Goal: Information Seeking & Learning: Find specific page/section

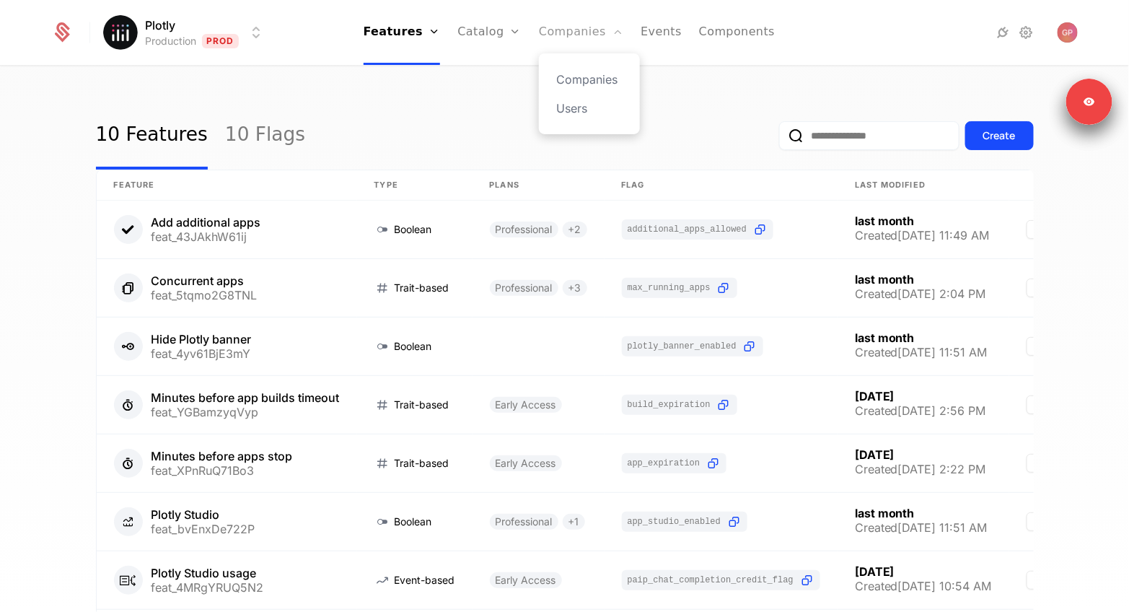
click at [556, 45] on link "Companies" at bounding box center [581, 32] width 84 height 65
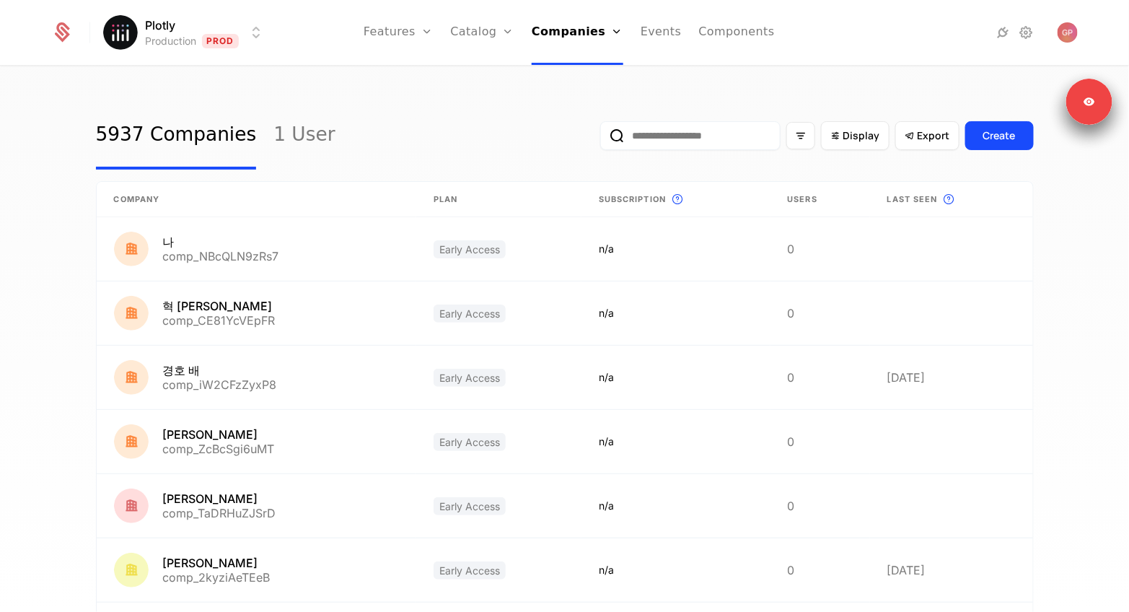
click at [696, 136] on input "email" at bounding box center [690, 135] width 180 height 29
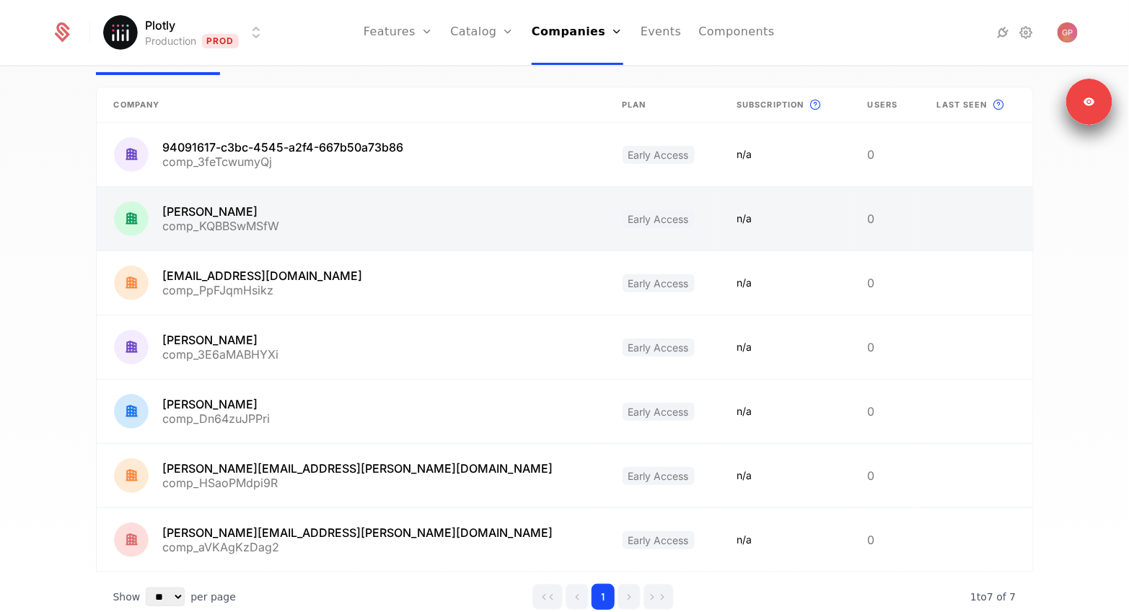
scroll to position [152, 0]
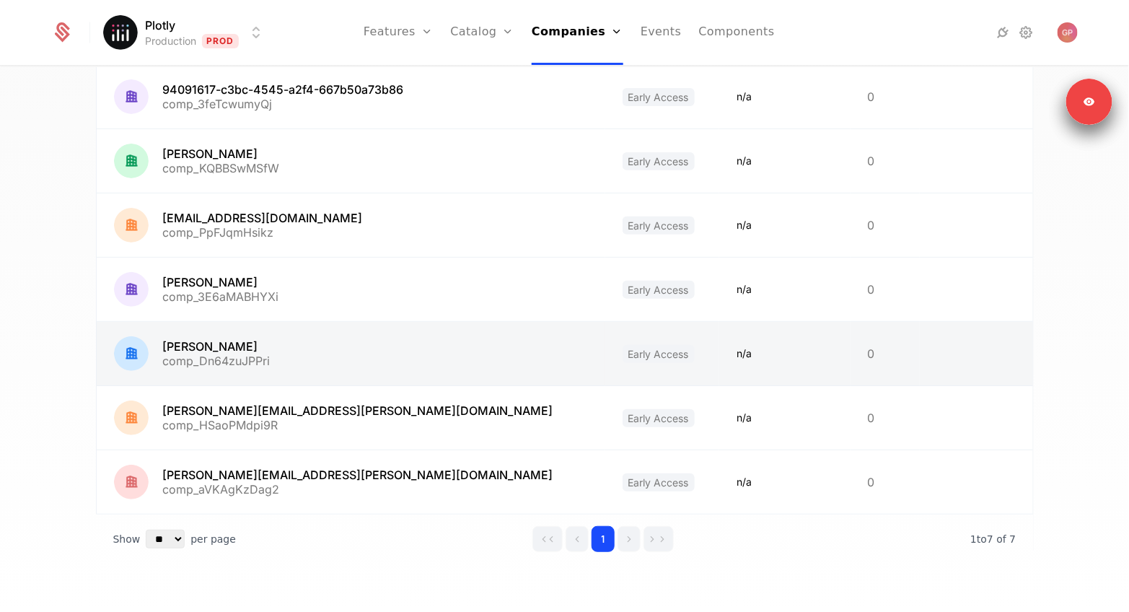
type input "*******"
click at [232, 356] on link at bounding box center [351, 353] width 509 height 63
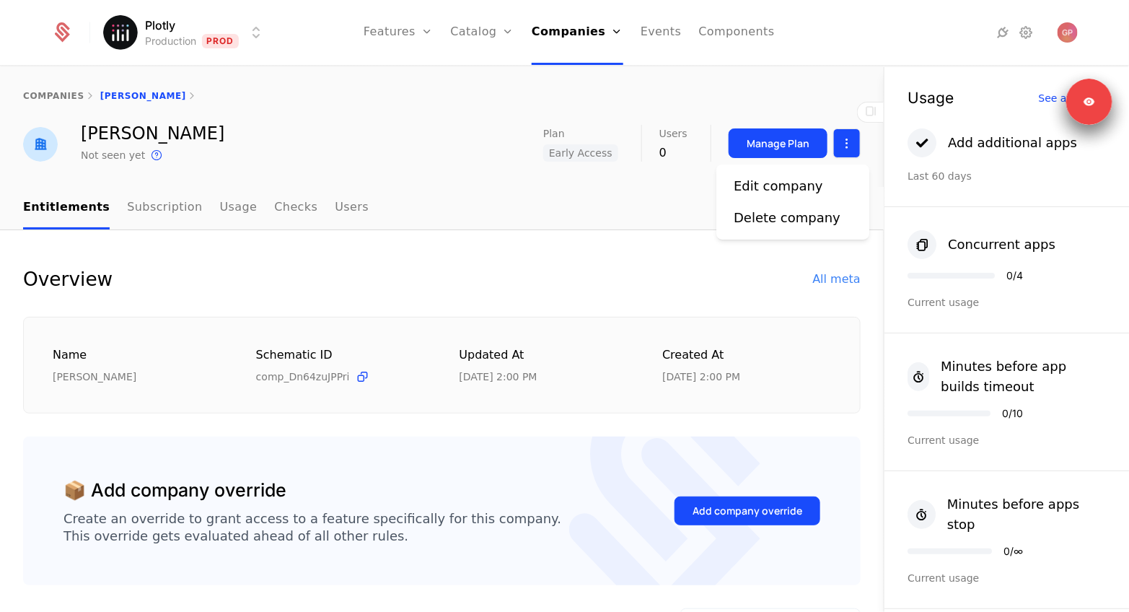
click at [854, 155] on html "Plotly Production Prod Features Features Flags Catalog Plans Add Ons Credits Co…" at bounding box center [564, 306] width 1129 height 612
click at [1009, 146] on html "Plotly Production Prod Features Features Flags Catalog Plans Add Ons Credits Co…" at bounding box center [564, 306] width 1129 height 612
click at [1047, 93] on div "See all usage" at bounding box center [1072, 98] width 68 height 10
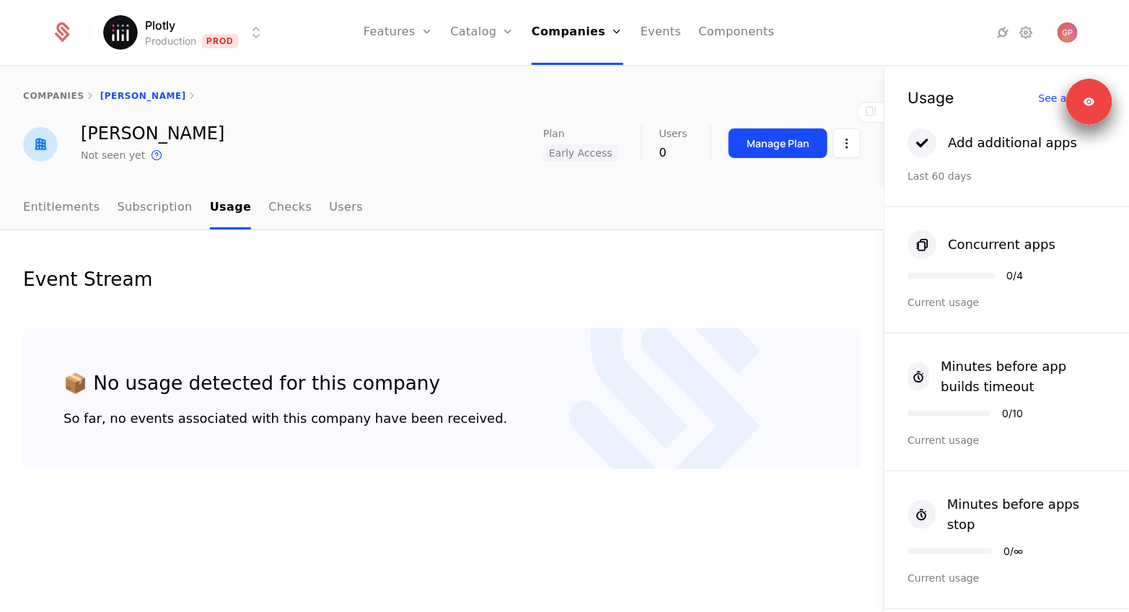
scroll to position [518, 0]
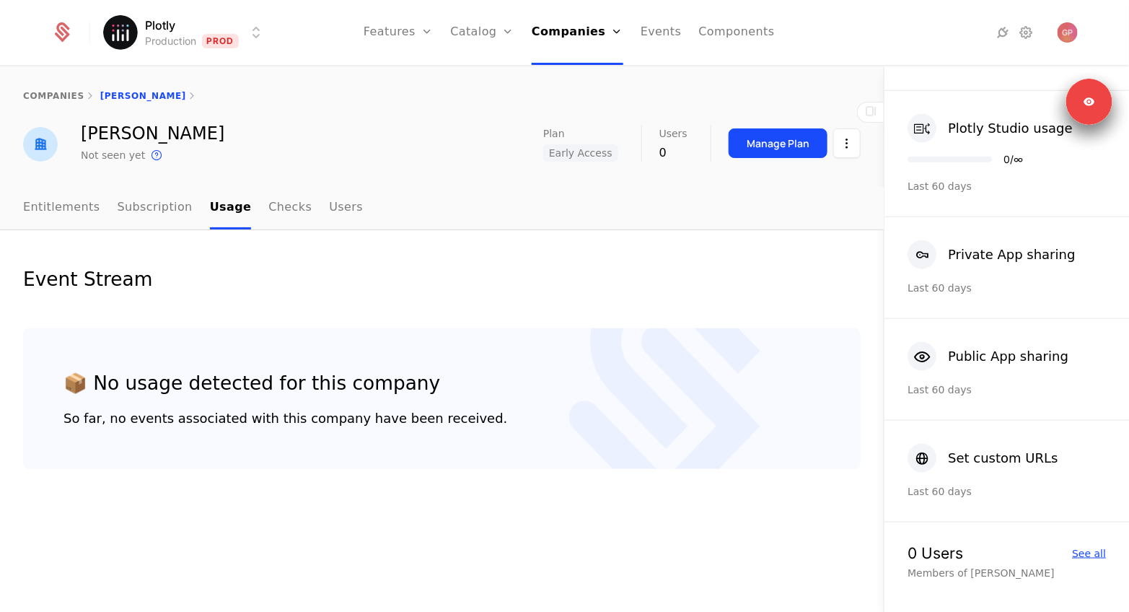
click at [1087, 548] on div "See all" at bounding box center [1089, 553] width 34 height 10
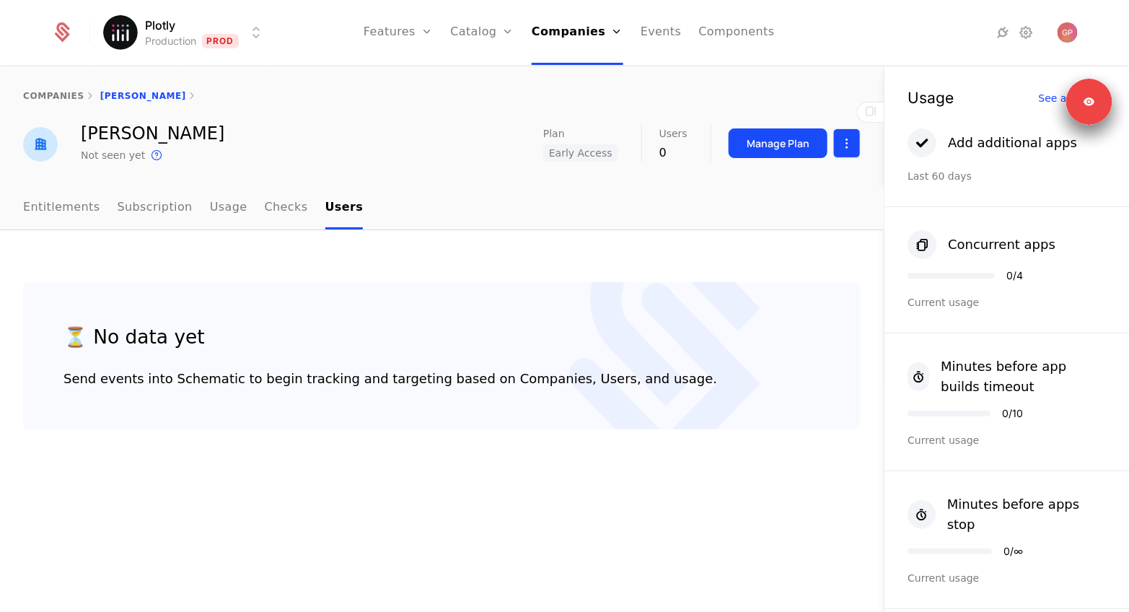
click at [841, 143] on html "Plotly Production Prod Features Features Flags Catalog Plans Add Ons Credits Co…" at bounding box center [564, 306] width 1129 height 612
click at [854, 312] on html "Plotly Production Prod Features Features Flags Catalog Plans Add Ons Credits Co…" at bounding box center [564, 306] width 1129 height 612
click at [64, 198] on link "Entitlements" at bounding box center [61, 208] width 77 height 43
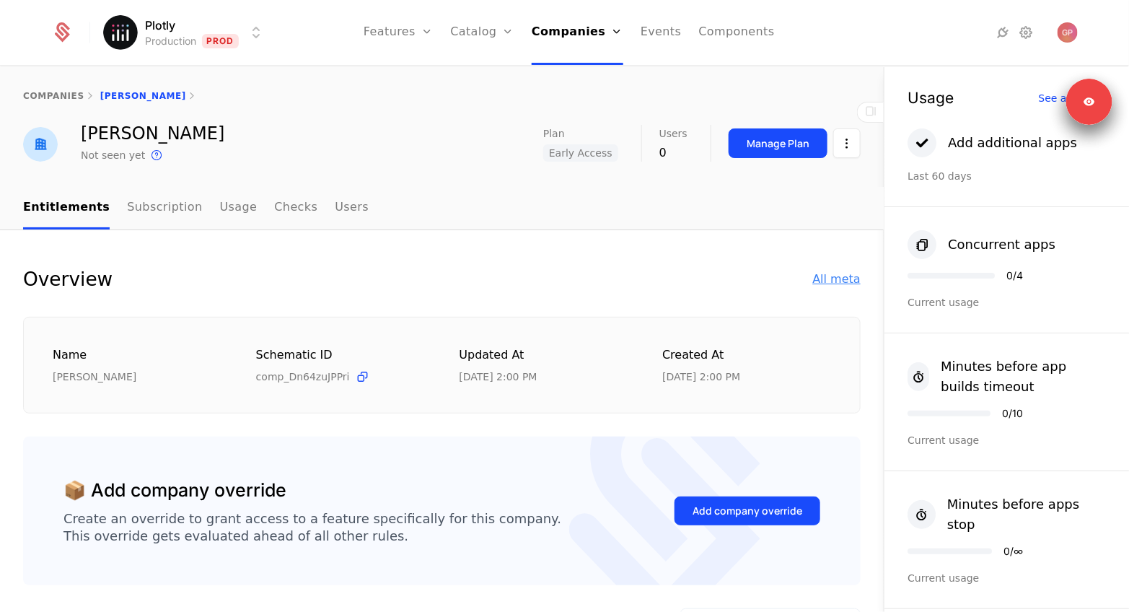
click at [848, 283] on div "All meta" at bounding box center [837, 279] width 48 height 17
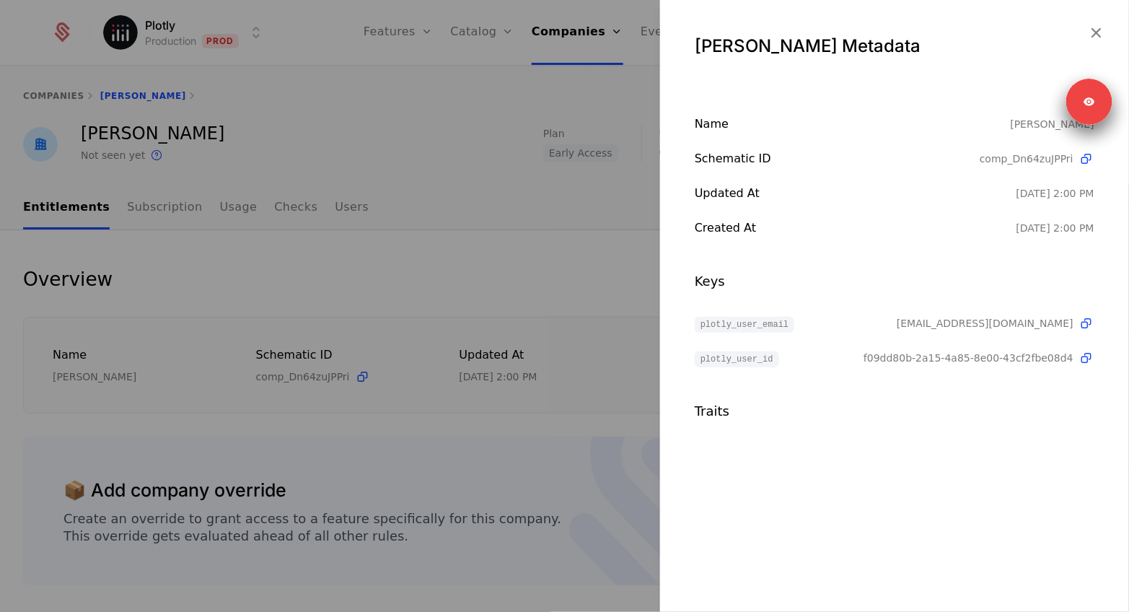
click at [532, 323] on div at bounding box center [564, 306] width 1129 height 612
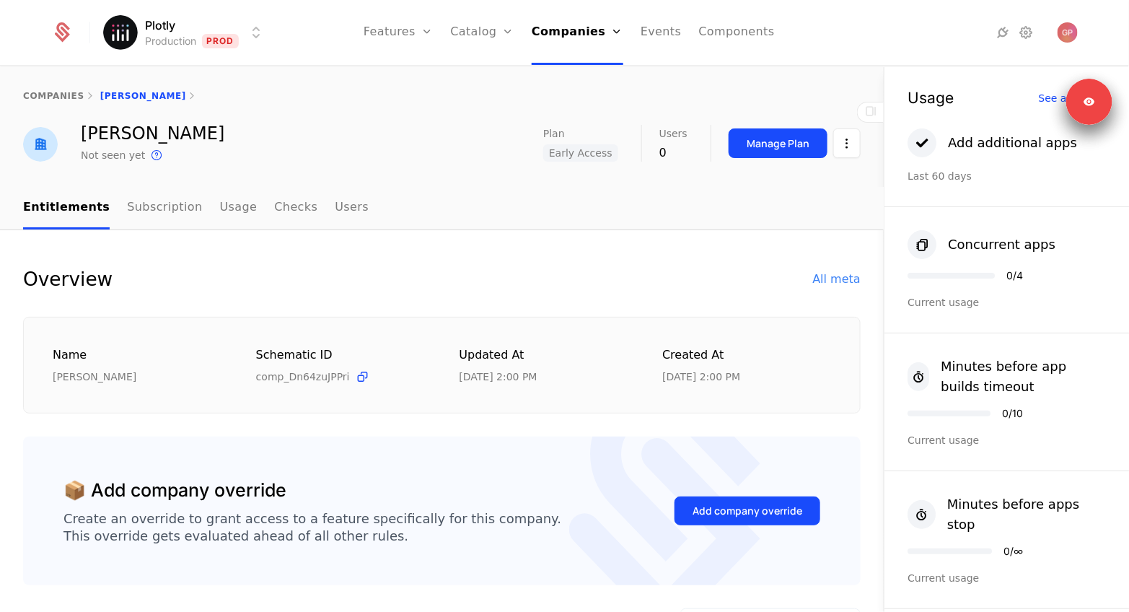
scroll to position [63, 0]
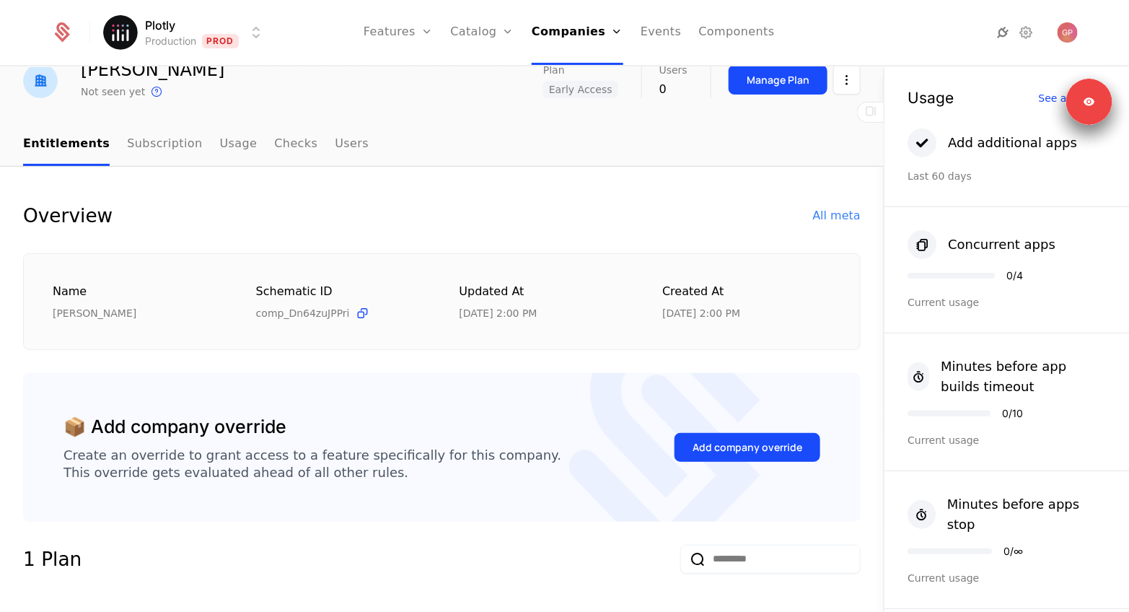
click at [1002, 33] on icon at bounding box center [1002, 32] width 17 height 17
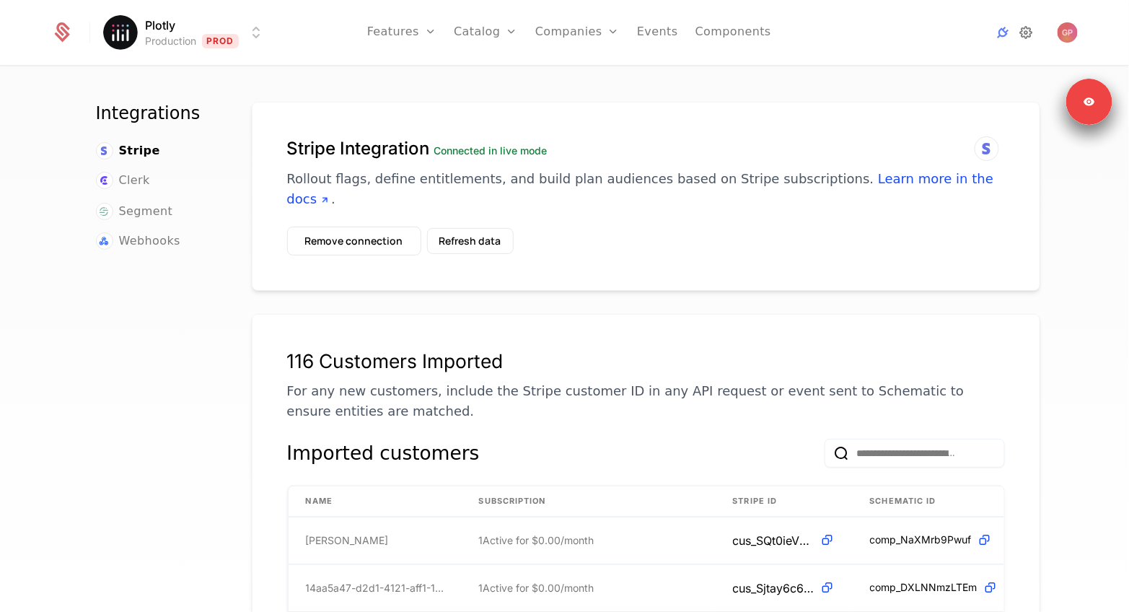
click at [1025, 40] on icon at bounding box center [1025, 32] width 17 height 17
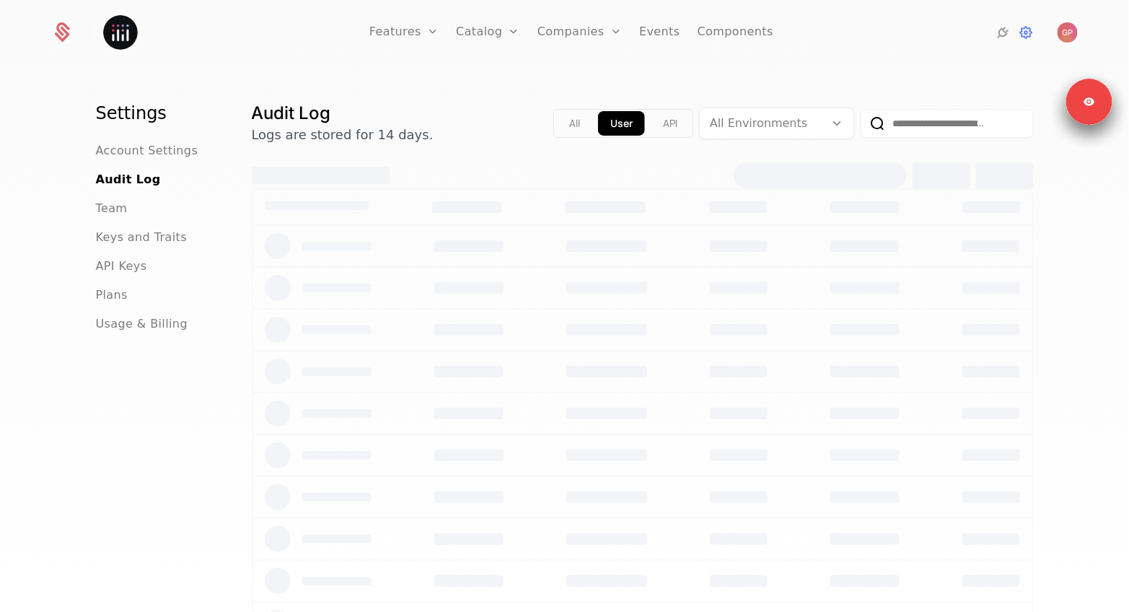
click at [915, 118] on input "email" at bounding box center [947, 123] width 173 height 29
click at [938, 47] on div "Features Features Flags Catalog Plans Add Ons Credits Configuration Companies C…" at bounding box center [564, 32] width 1027 height 65
click at [574, 33] on link "Companies" at bounding box center [580, 32] width 84 height 65
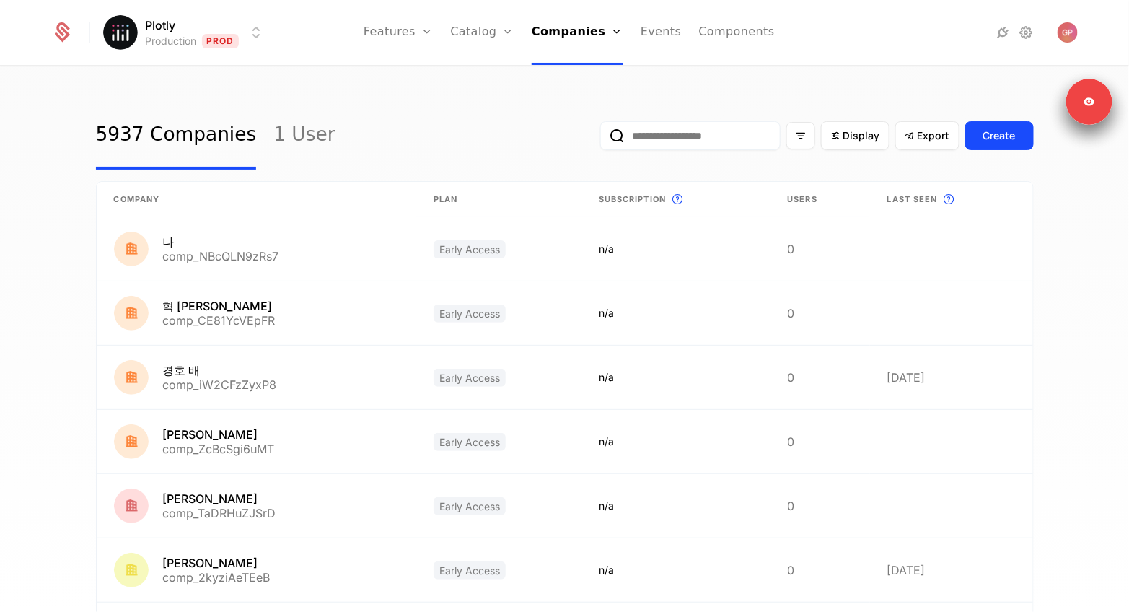
click at [690, 128] on input "email" at bounding box center [690, 135] width 180 height 29
type input "*"
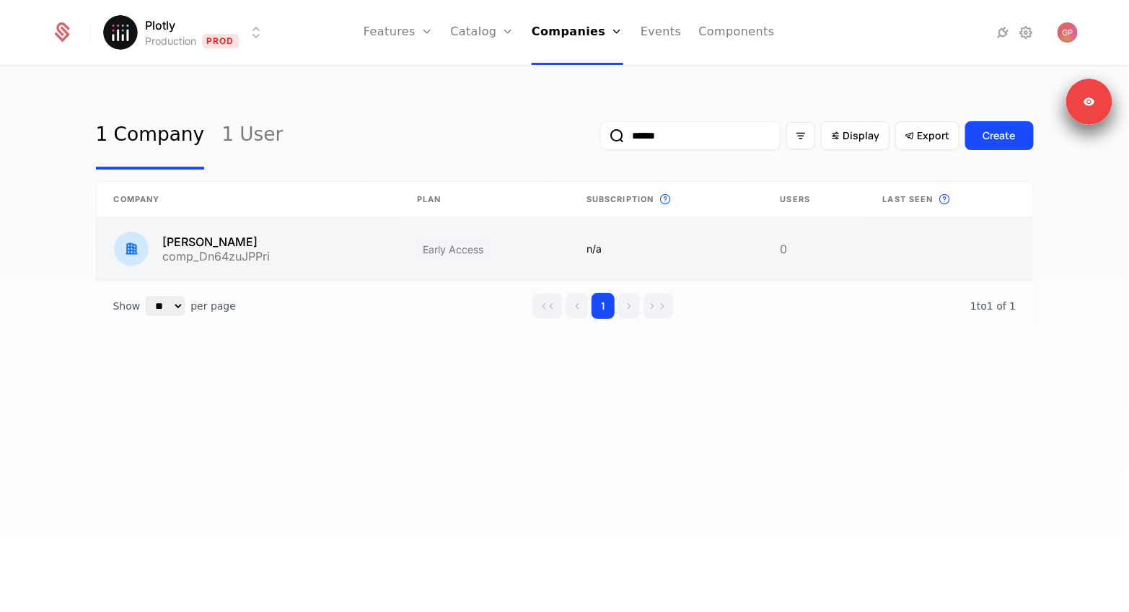
type input "******"
click at [318, 254] on link at bounding box center [249, 248] width 304 height 63
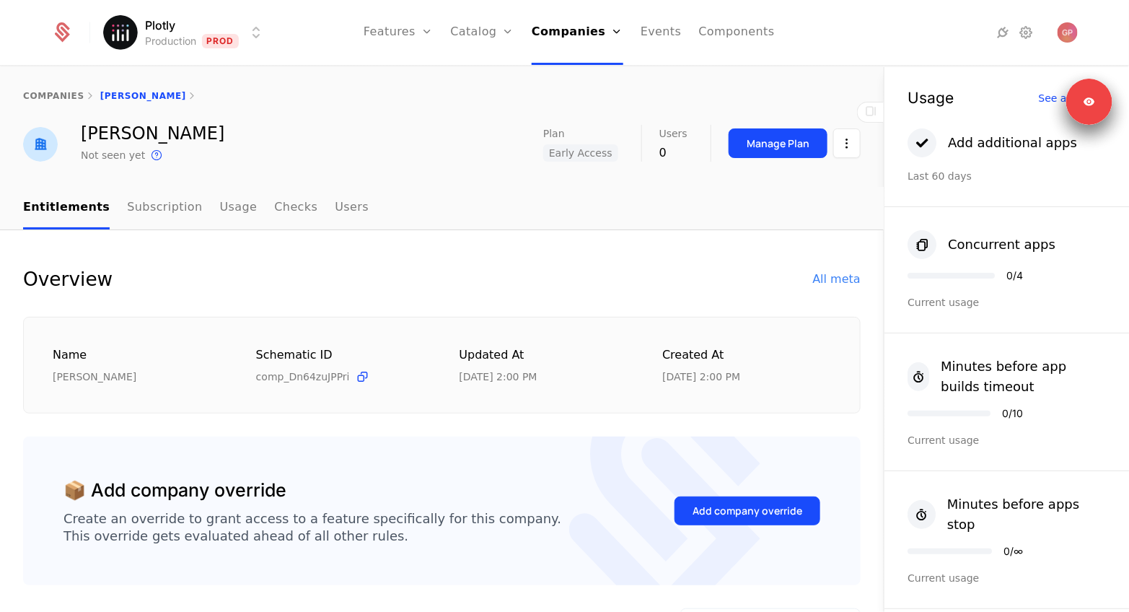
click at [772, 58] on nav "Features Features Flags Catalog Plans Add Ons Credits Configuration Companies C…" at bounding box center [569, 32] width 586 height 65
click at [1022, 29] on icon at bounding box center [1025, 32] width 17 height 17
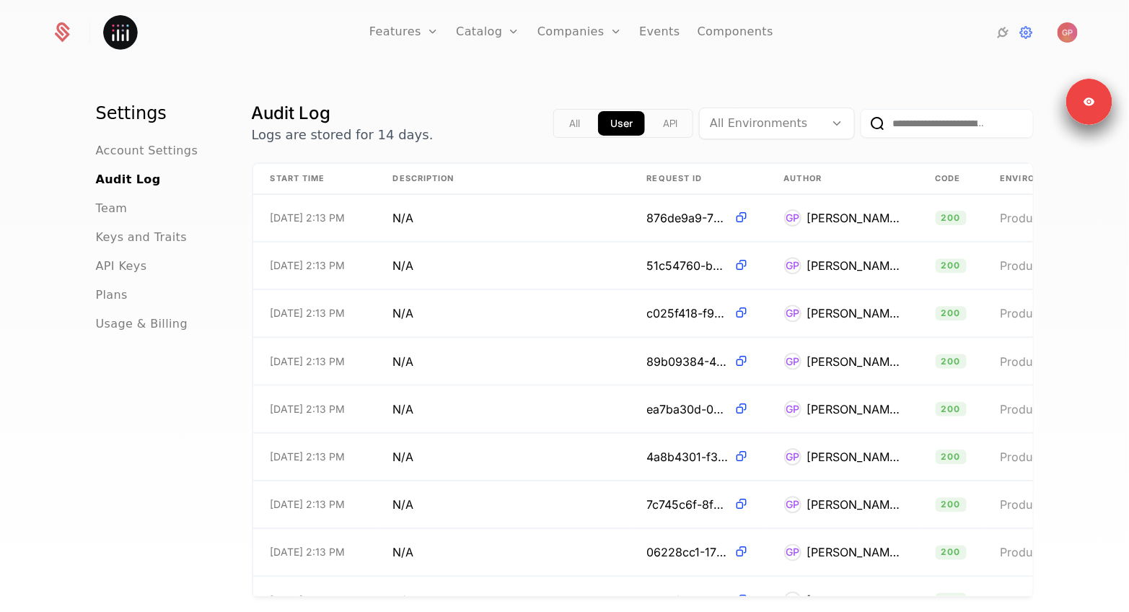
click at [583, 135] on div "All User API" at bounding box center [623, 123] width 140 height 29
click at [580, 131] on button "All" at bounding box center [574, 123] width 35 height 25
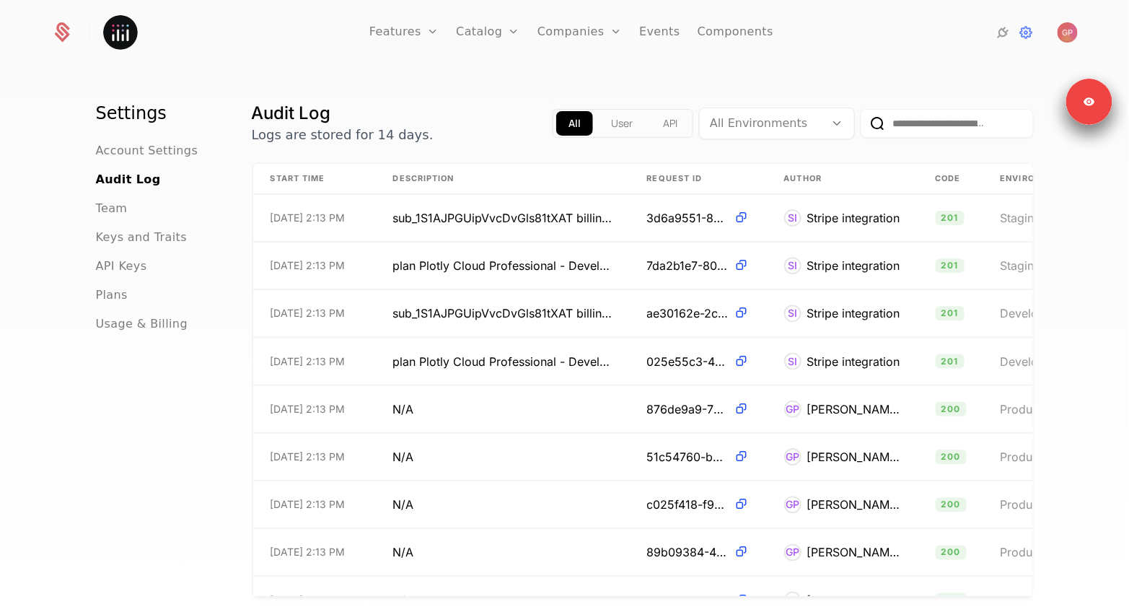
click at [894, 129] on input "email" at bounding box center [947, 123] width 173 height 29
paste input "**********"
type input "**********"
click at [861, 126] on button "submit" at bounding box center [861, 126] width 0 height 0
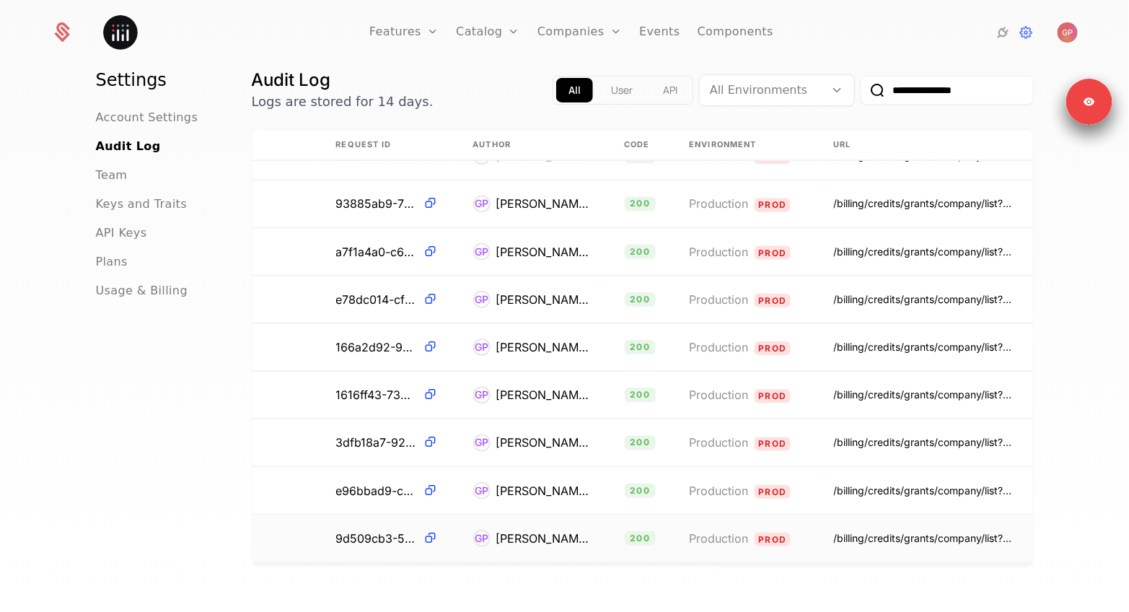
scroll to position [0, 311]
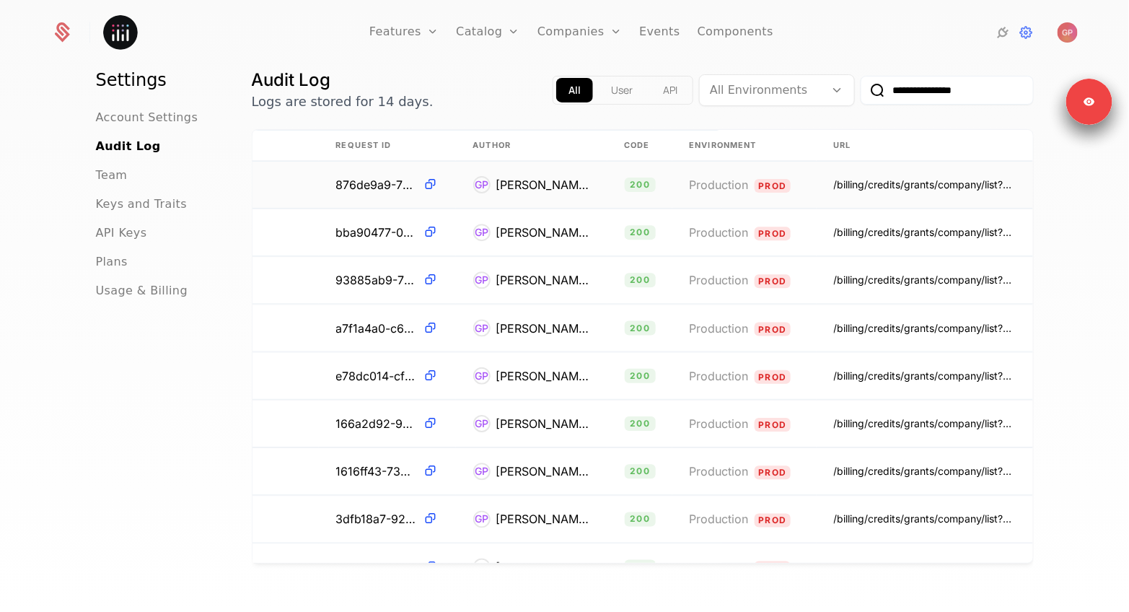
click at [883, 198] on td "/billing/credits/grants/company/list?company_id=comp_Dn64zuJPPri&order=expires_…" at bounding box center [925, 185] width 216 height 47
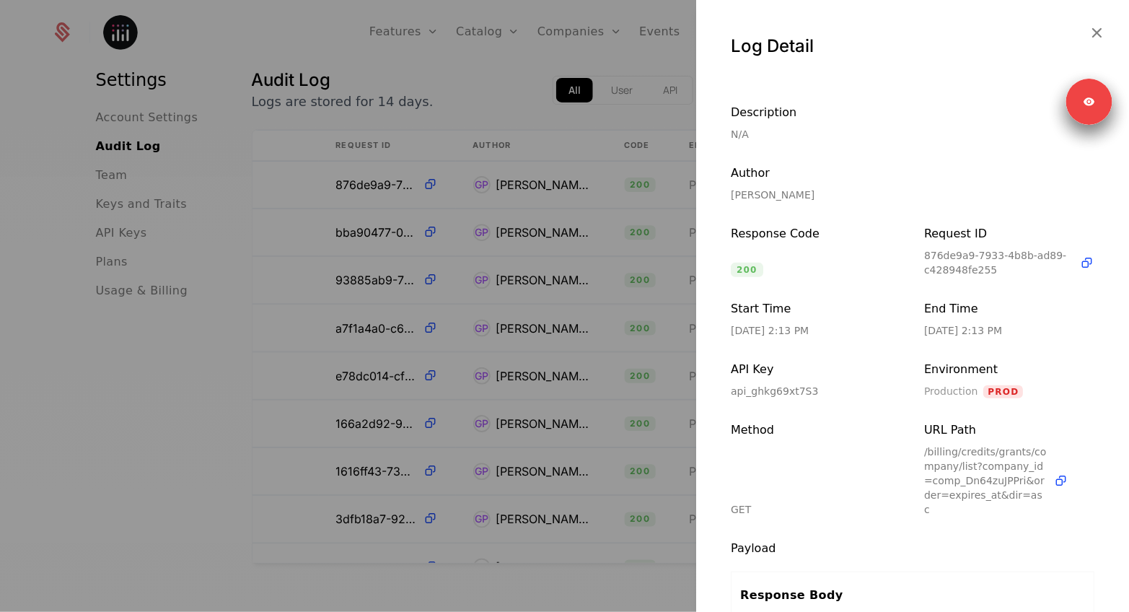
click at [655, 357] on div at bounding box center [564, 306] width 1129 height 612
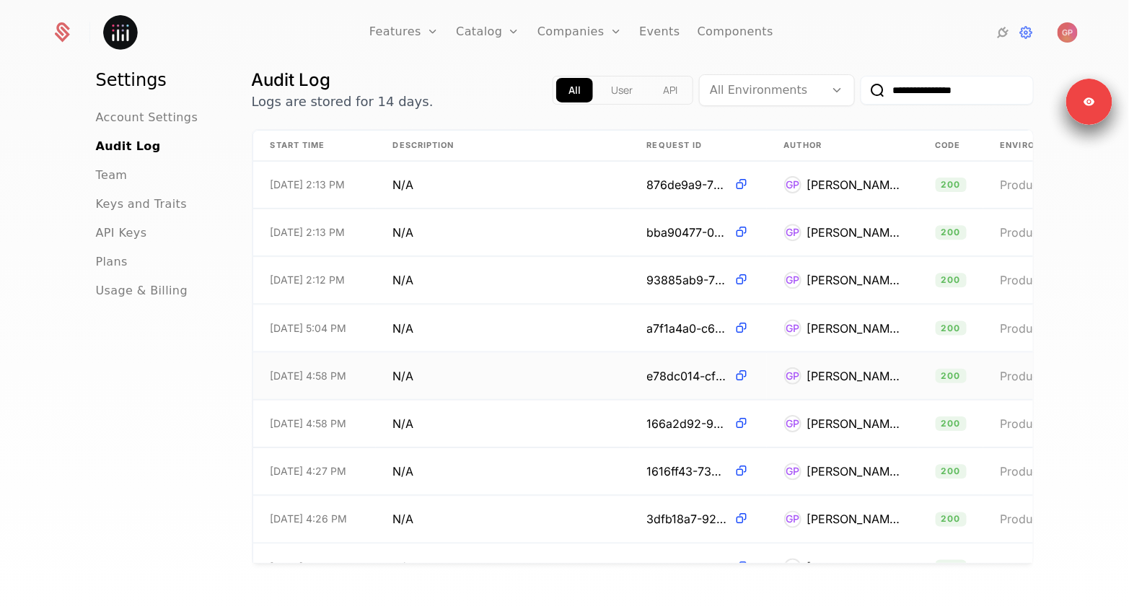
scroll to position [76, 0]
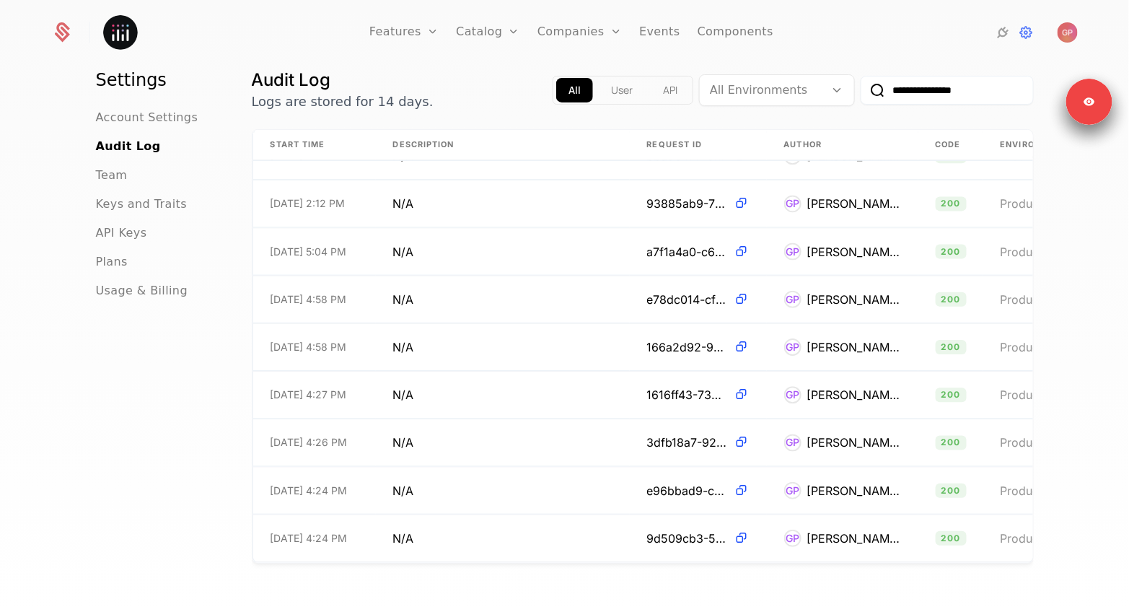
click at [667, 100] on button "API" at bounding box center [670, 90] width 39 height 25
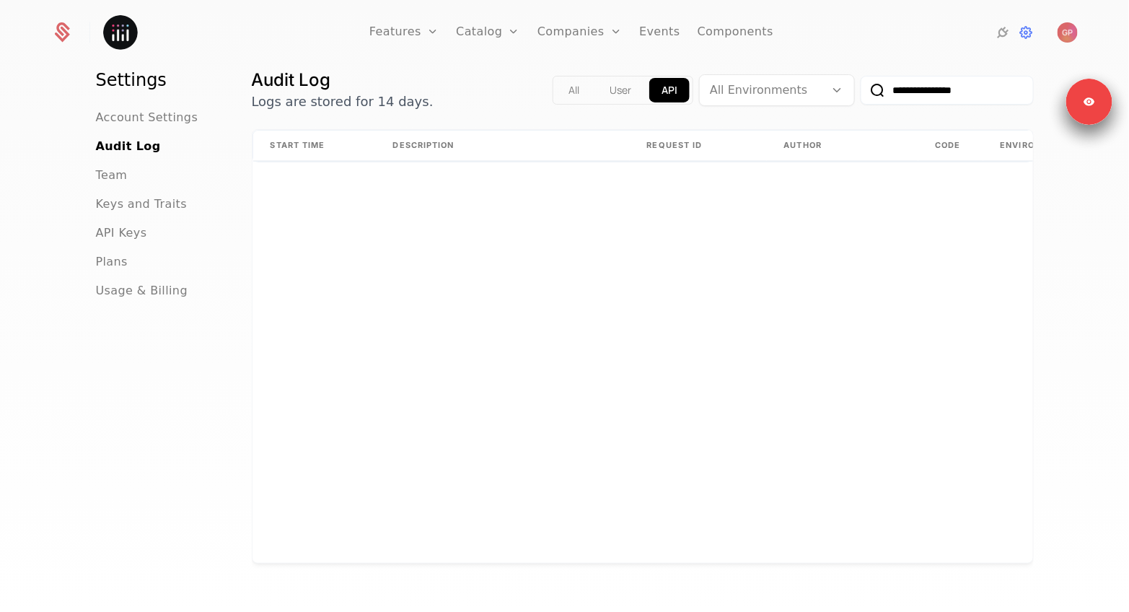
click at [613, 97] on button "User" at bounding box center [620, 90] width 46 height 25
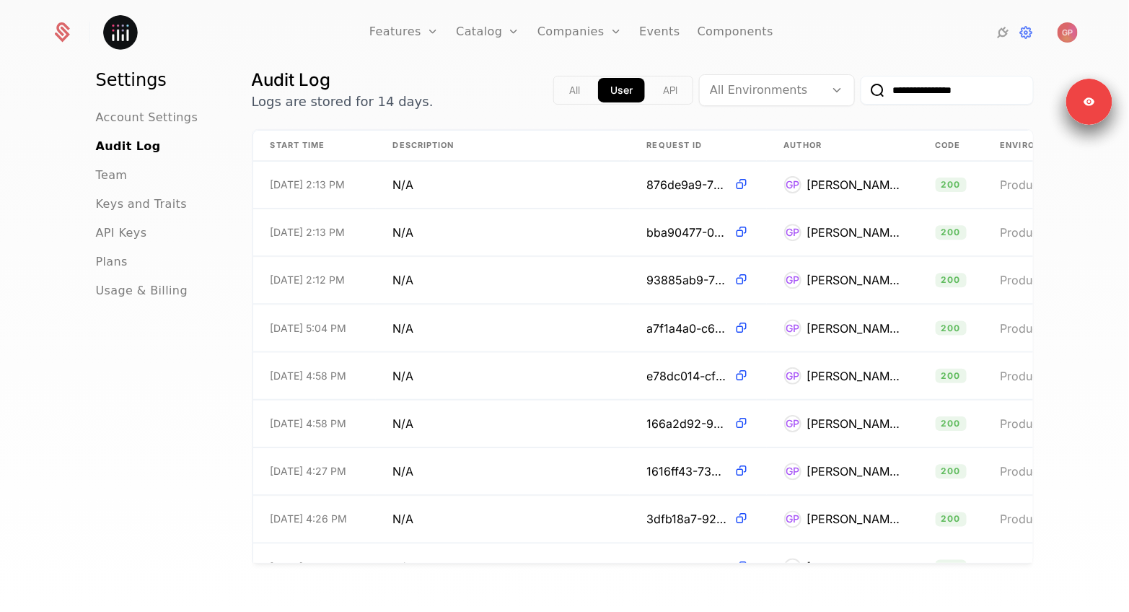
click at [577, 97] on button "All" at bounding box center [574, 90] width 35 height 25
click at [562, 33] on link "Companies" at bounding box center [580, 32] width 84 height 65
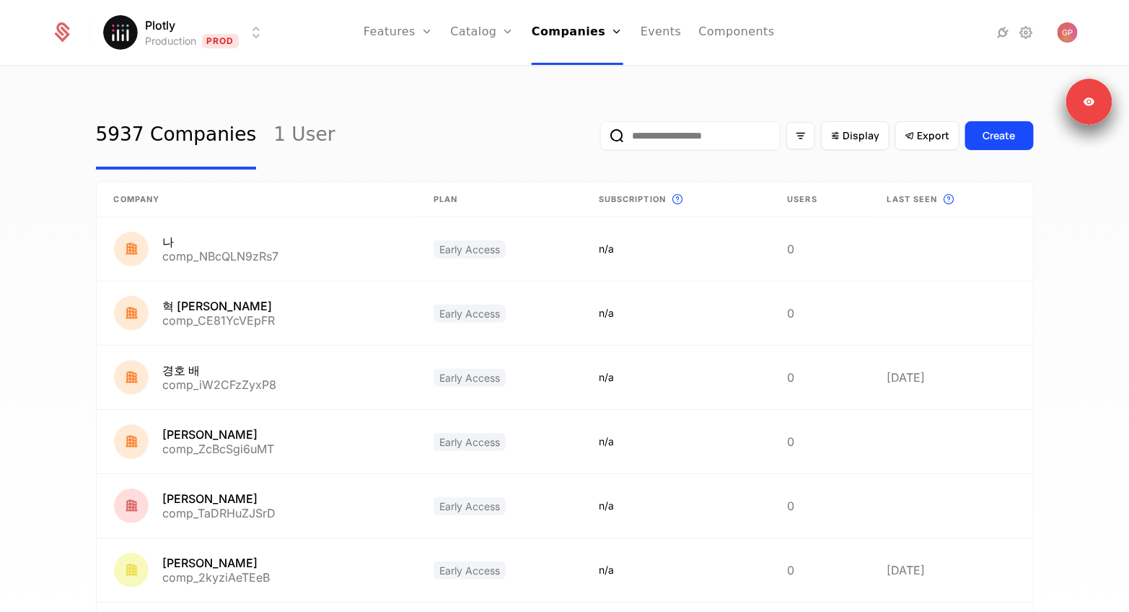
click at [706, 141] on input "email" at bounding box center [690, 135] width 180 height 29
click at [600, 139] on button "submit" at bounding box center [600, 139] width 0 height 0
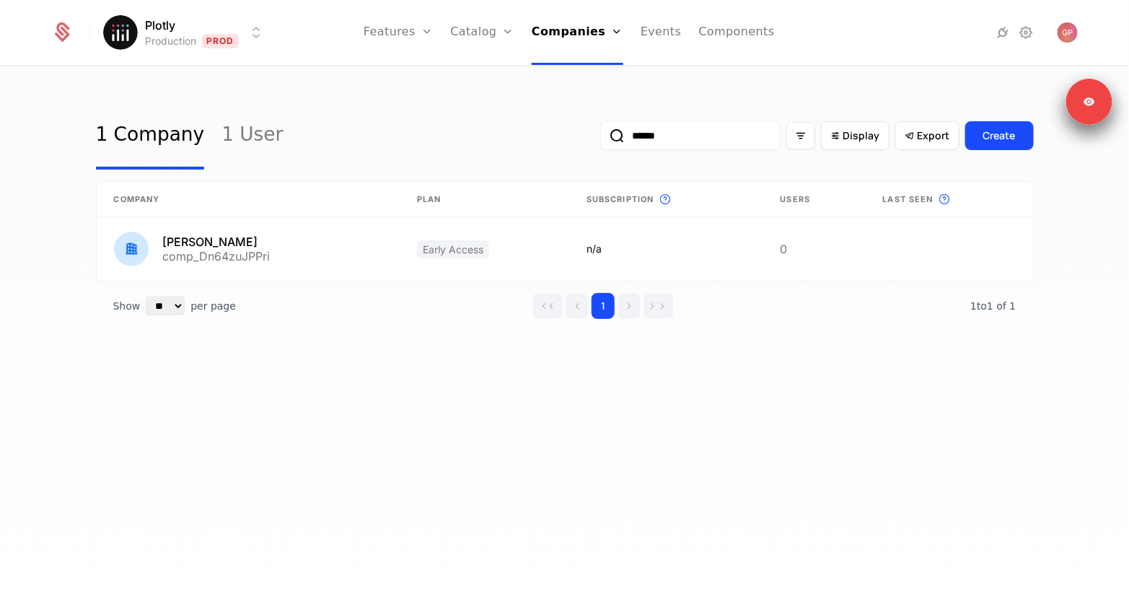
click at [653, 134] on input "******" at bounding box center [690, 135] width 180 height 29
type input "**********"
click at [600, 139] on button "submit" at bounding box center [600, 139] width 0 height 0
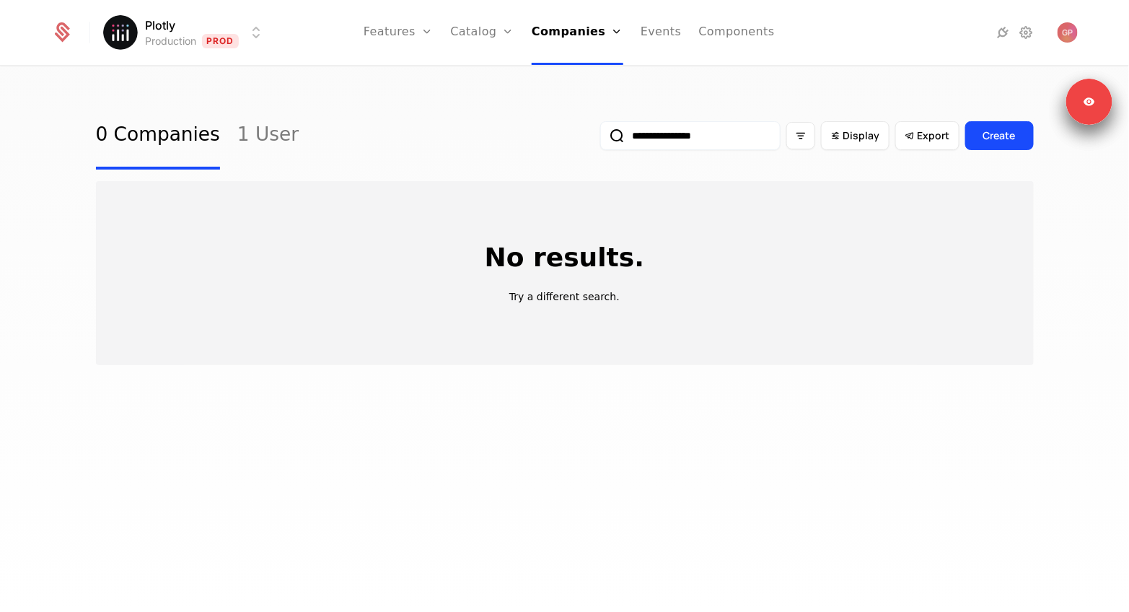
click at [641, 136] on input "**********" at bounding box center [690, 135] width 180 height 29
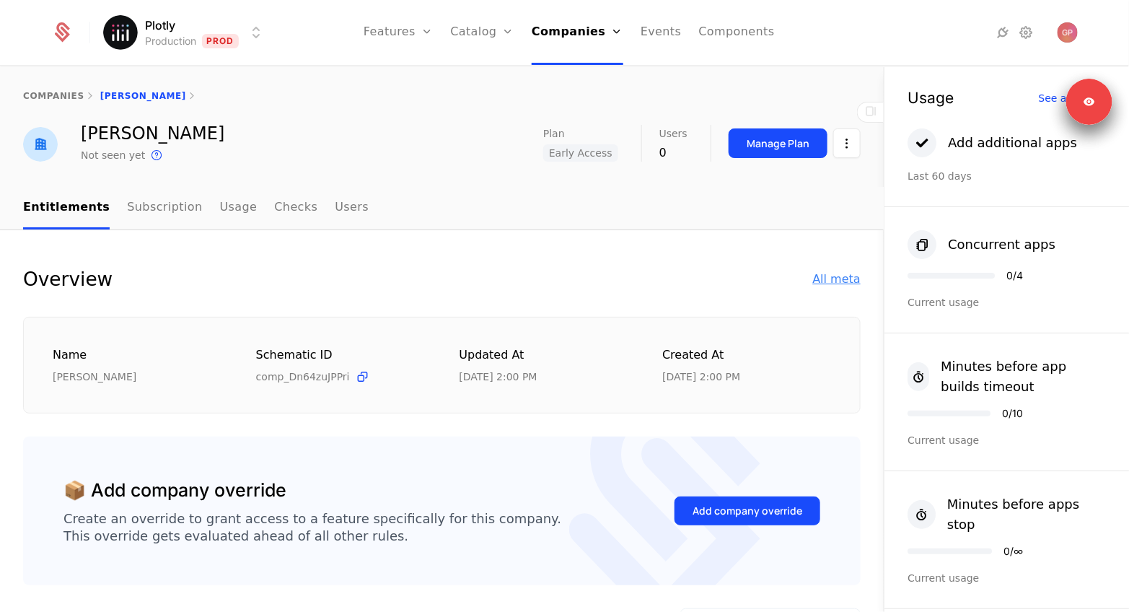
click at [841, 280] on div "All meta" at bounding box center [837, 279] width 48 height 17
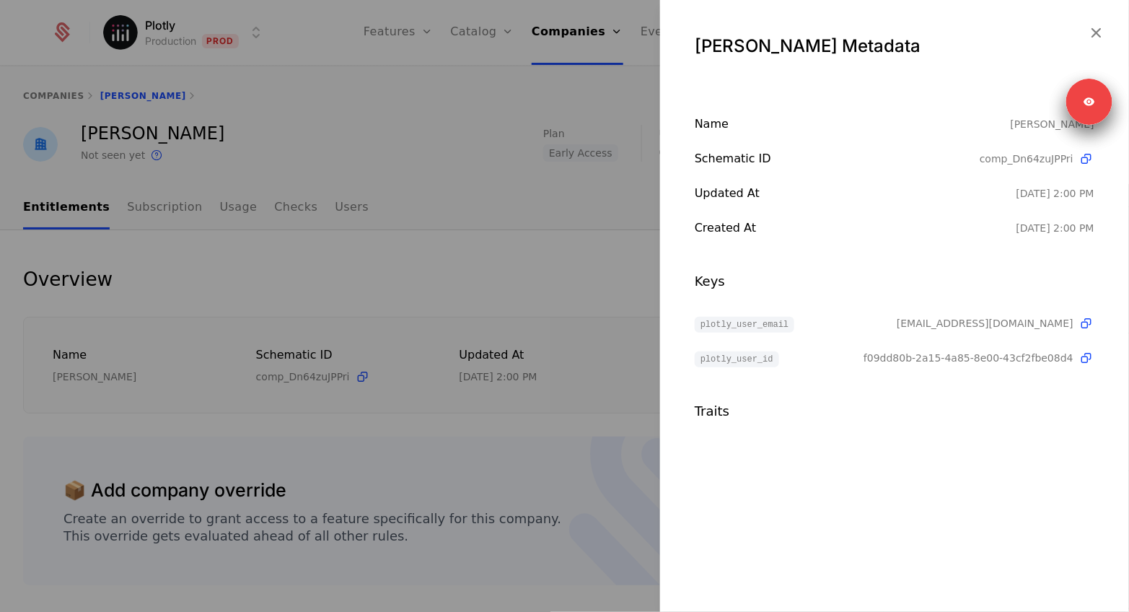
click at [623, 299] on div at bounding box center [564, 306] width 1129 height 612
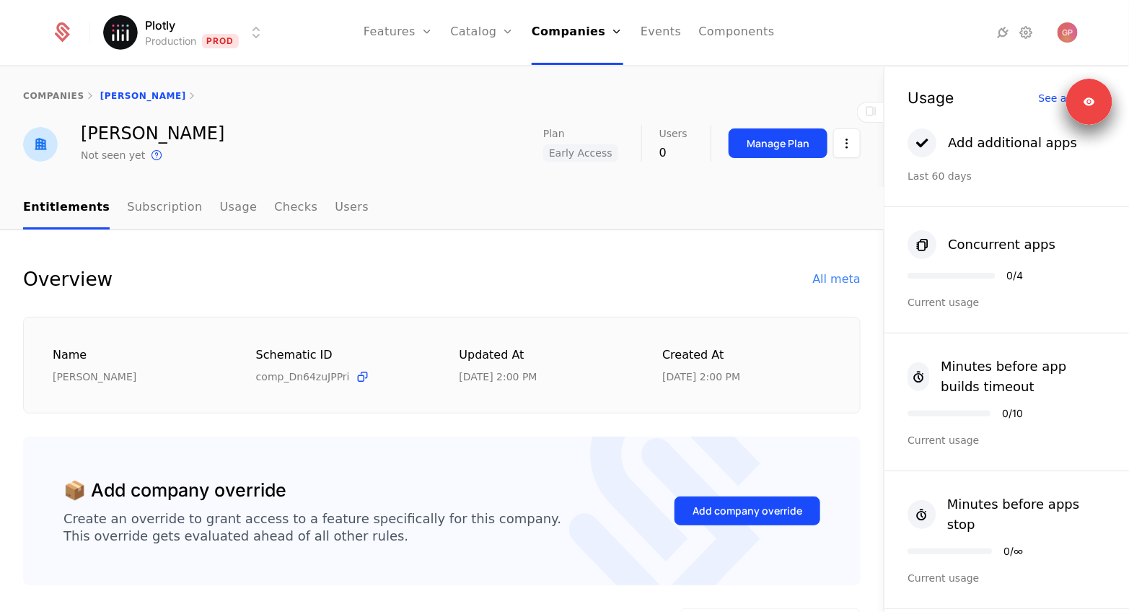
drag, startPoint x: 810, startPoint y: 236, endPoint x: 818, endPoint y: 236, distance: 8.7
click at [850, 275] on div "All meta" at bounding box center [837, 279] width 48 height 17
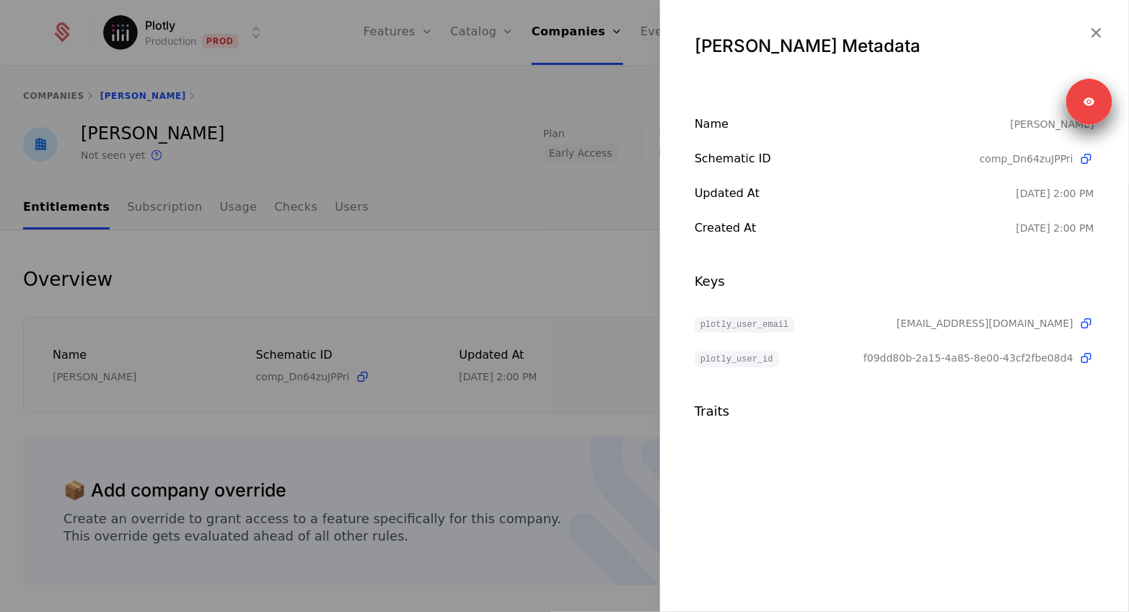
click at [455, 260] on div at bounding box center [564, 306] width 1129 height 612
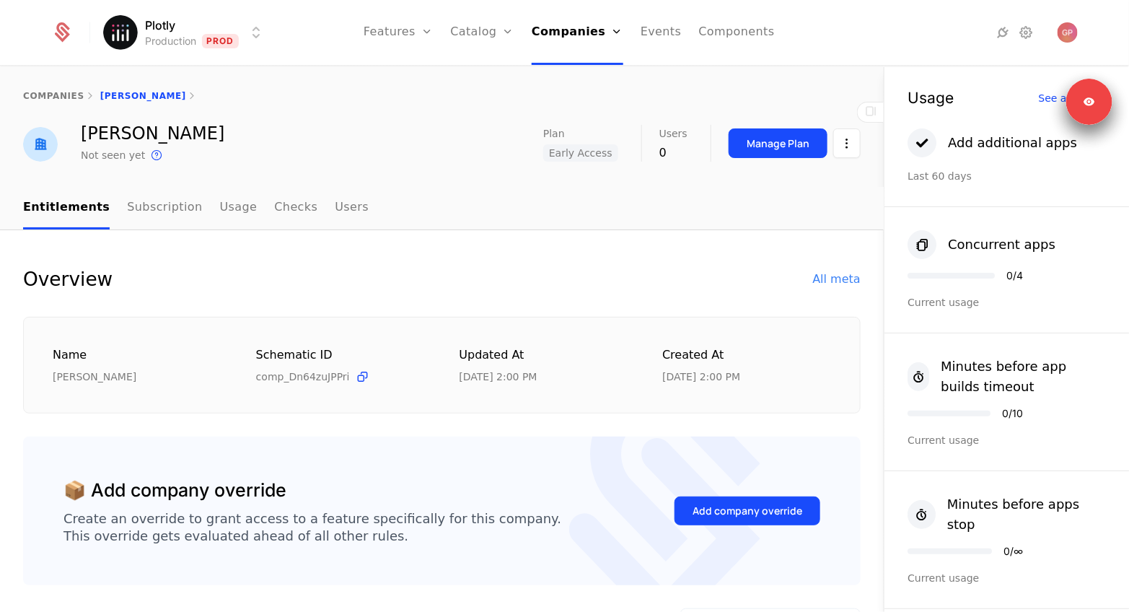
click at [422, 297] on div "Overview All meta Name Gregory Paciga Schematic ID comp_Dn64zuJPPri Updated at …" at bounding box center [442, 339] width 838 height 149
click at [578, 32] on link "Companies" at bounding box center [578, 32] width 92 height 65
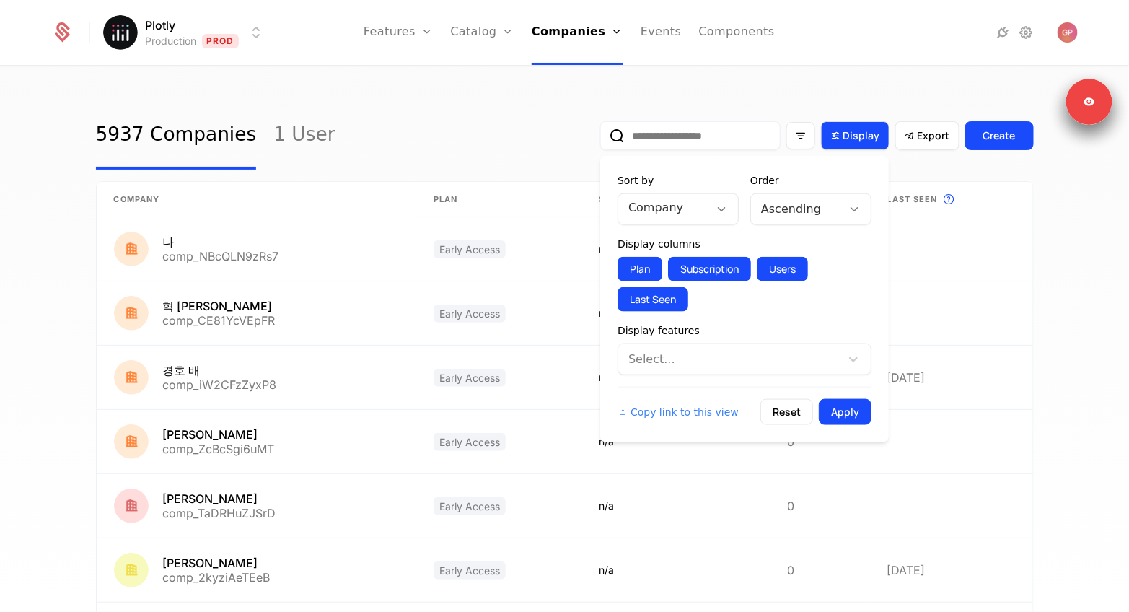
click at [866, 130] on span "Display" at bounding box center [861, 135] width 37 height 14
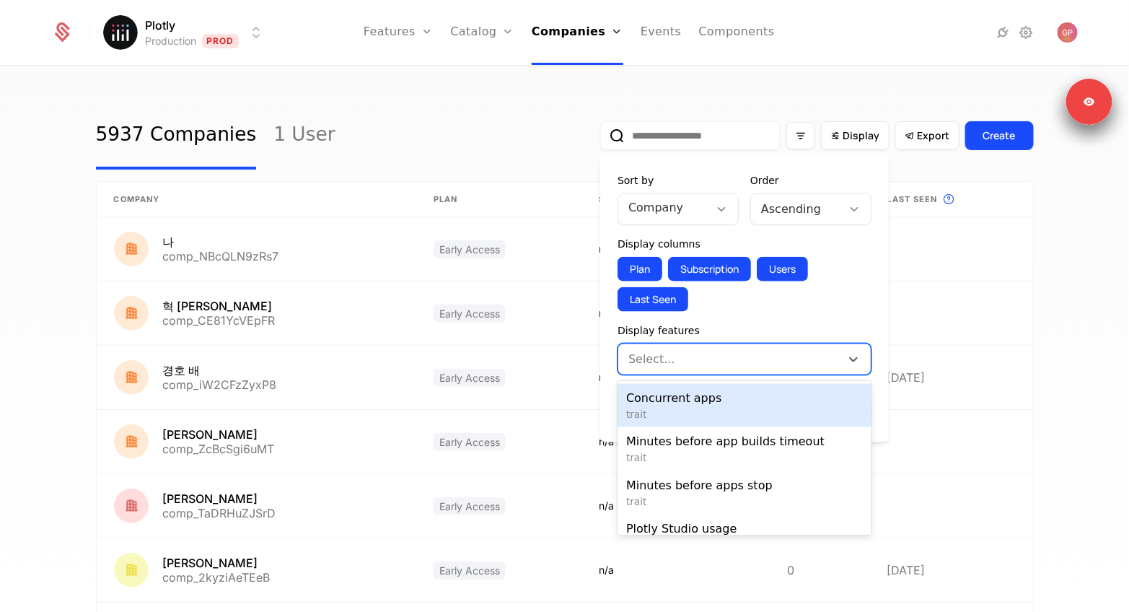
click at [716, 358] on div at bounding box center [731, 359] width 202 height 20
click at [702, 402] on span "Concurrent apps" at bounding box center [744, 398] width 237 height 17
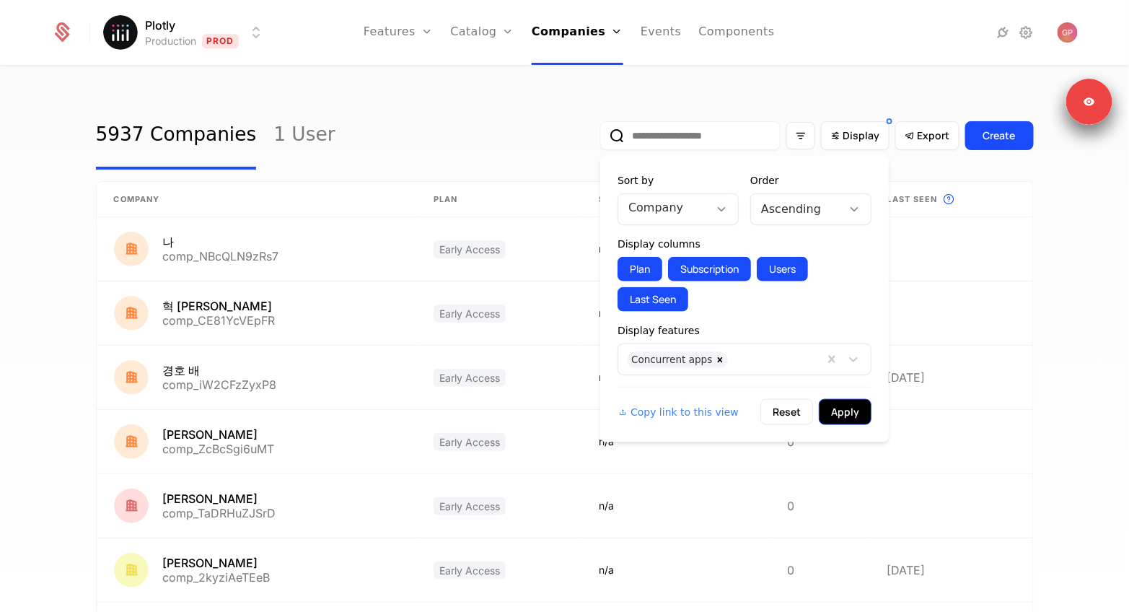
click at [851, 404] on button "Apply" at bounding box center [845, 412] width 53 height 26
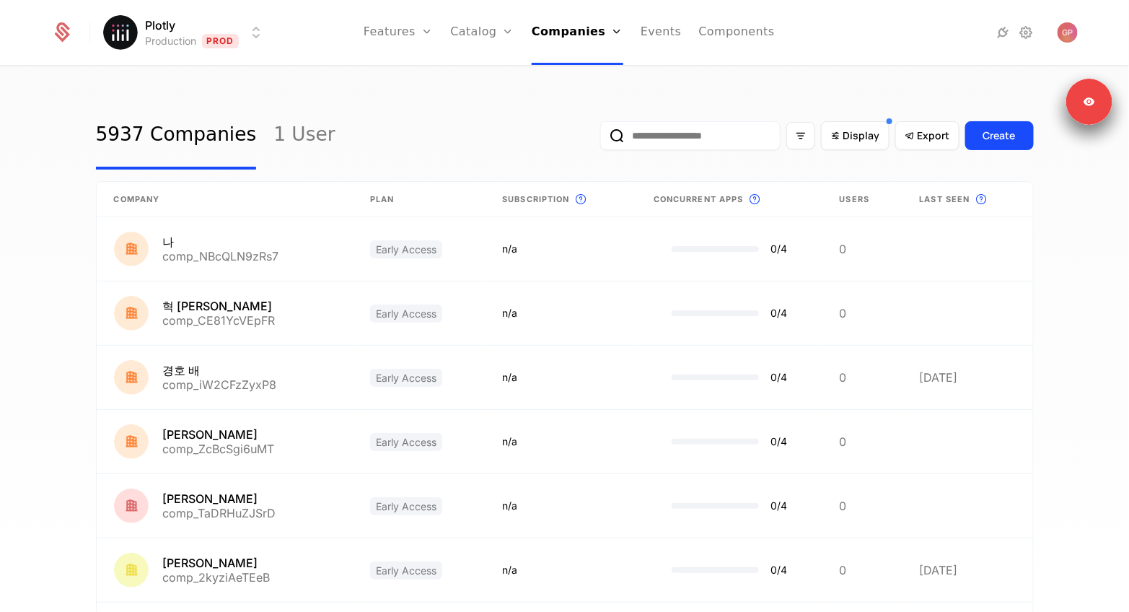
drag, startPoint x: 912, startPoint y: 131, endPoint x: 867, endPoint y: 115, distance: 47.5
click at [869, 115] on div "Display Export Create" at bounding box center [817, 136] width 434 height 68
click at [860, 129] on span "Display" at bounding box center [861, 135] width 37 height 14
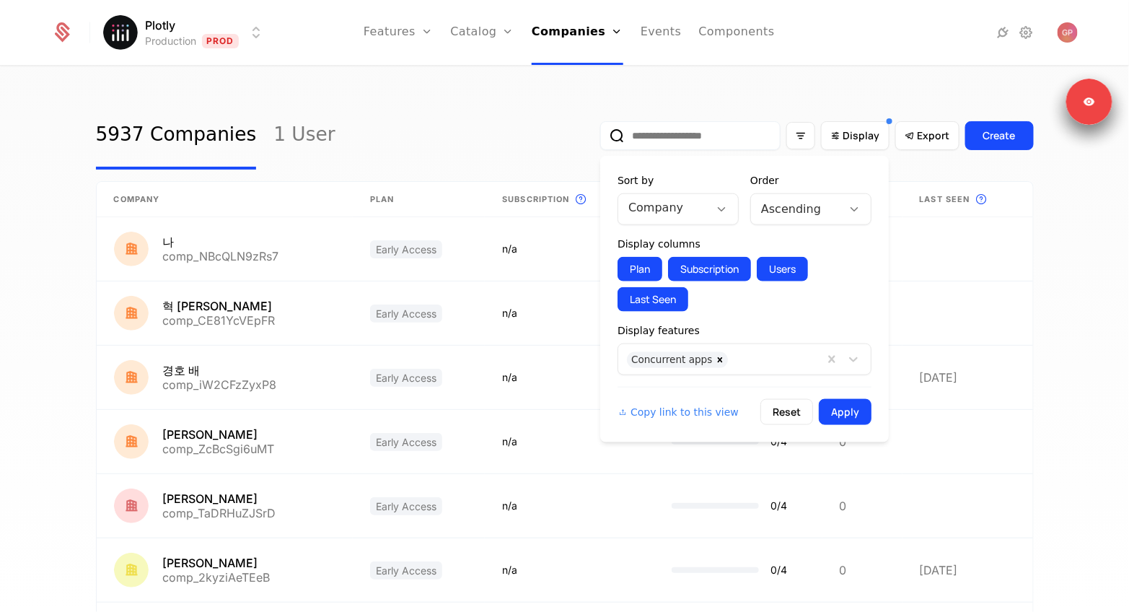
click at [676, 208] on div at bounding box center [663, 208] width 71 height 20
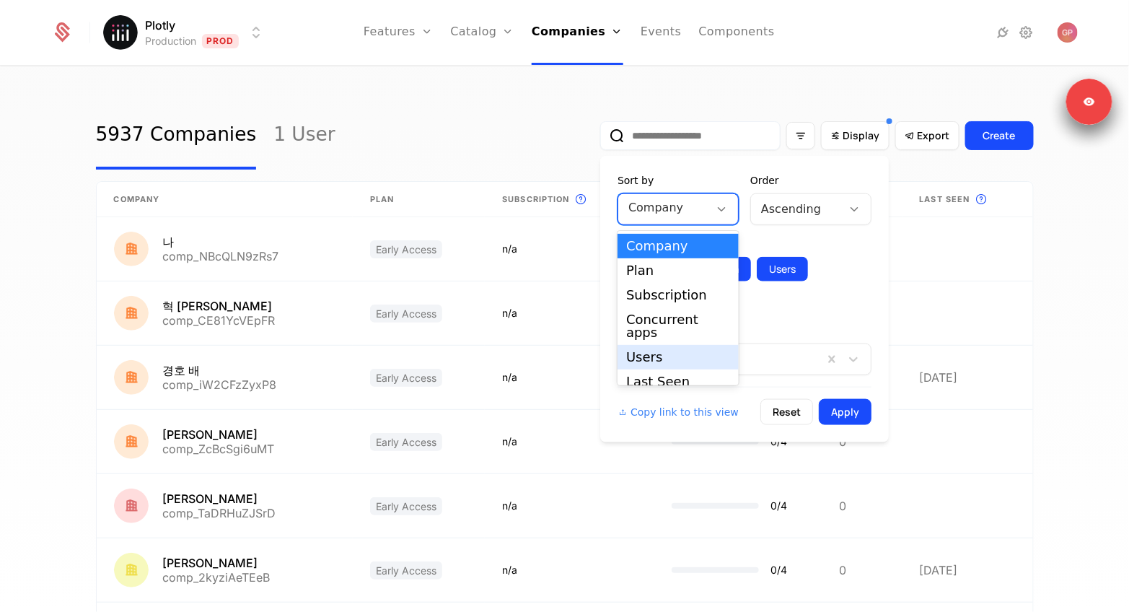
click at [672, 325] on div "Concurrent apps" at bounding box center [678, 326] width 104 height 26
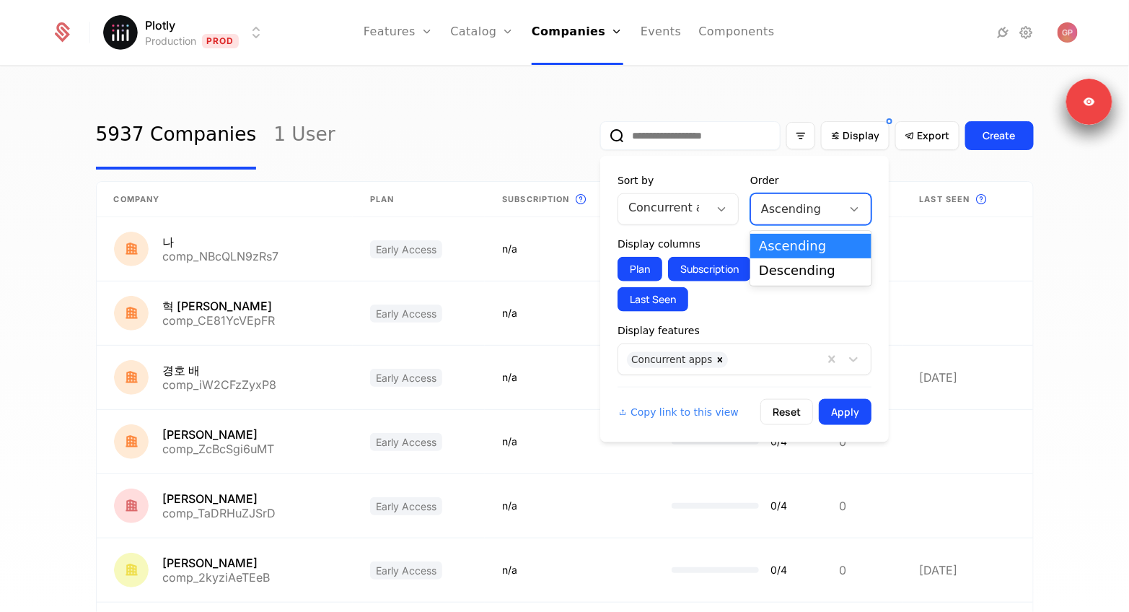
click at [801, 217] on div at bounding box center [796, 209] width 71 height 20
click at [782, 264] on div "Descending" at bounding box center [811, 270] width 104 height 13
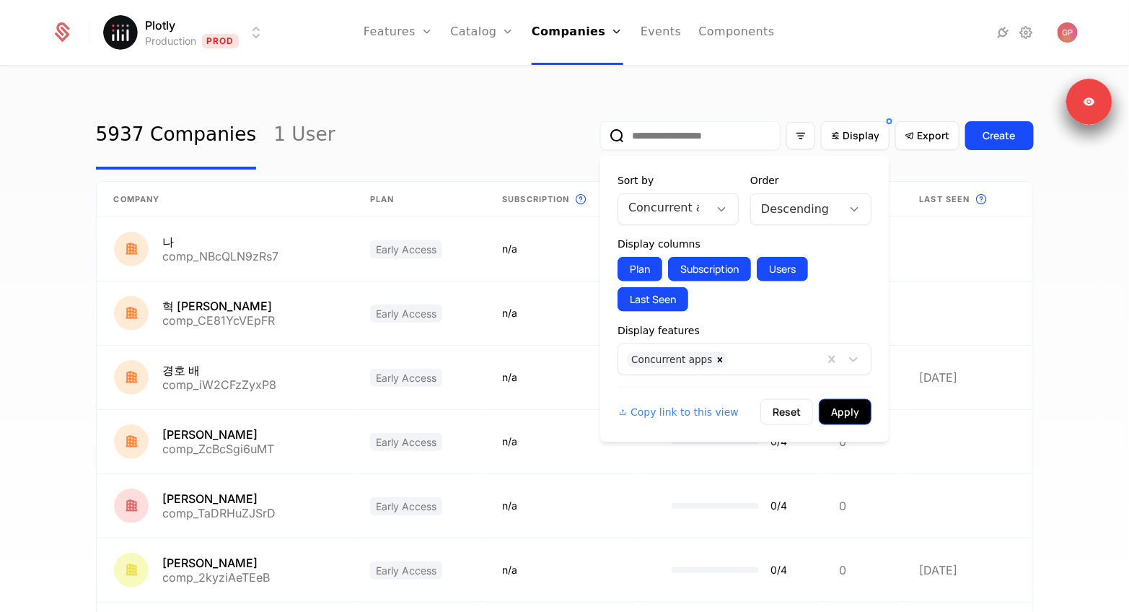
click at [862, 416] on button "Apply" at bounding box center [845, 412] width 53 height 26
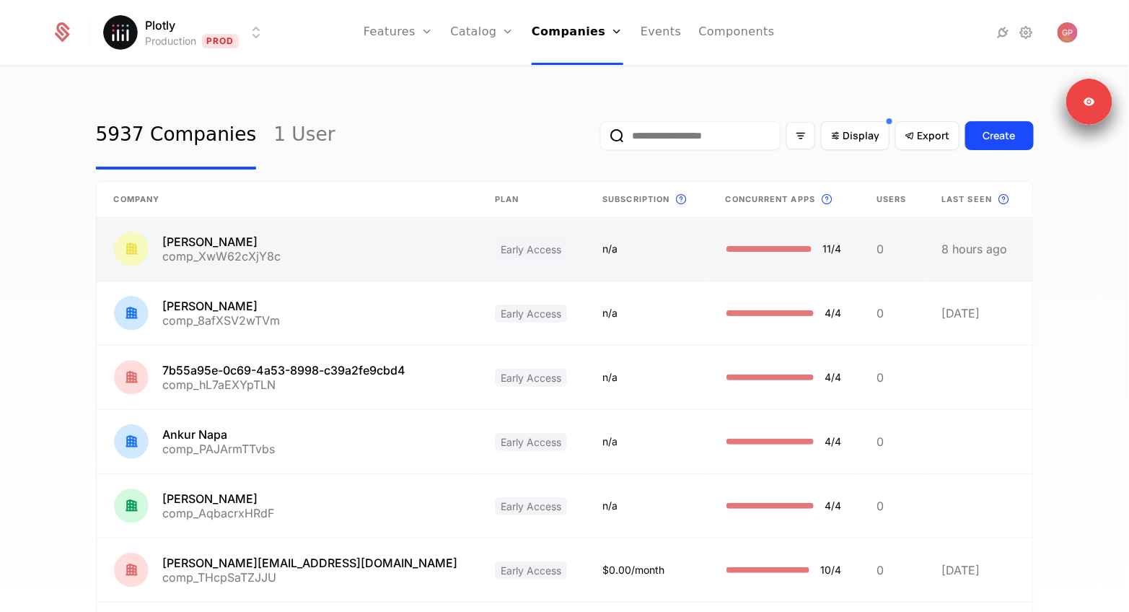
click at [709, 249] on link at bounding box center [785, 248] width 152 height 63
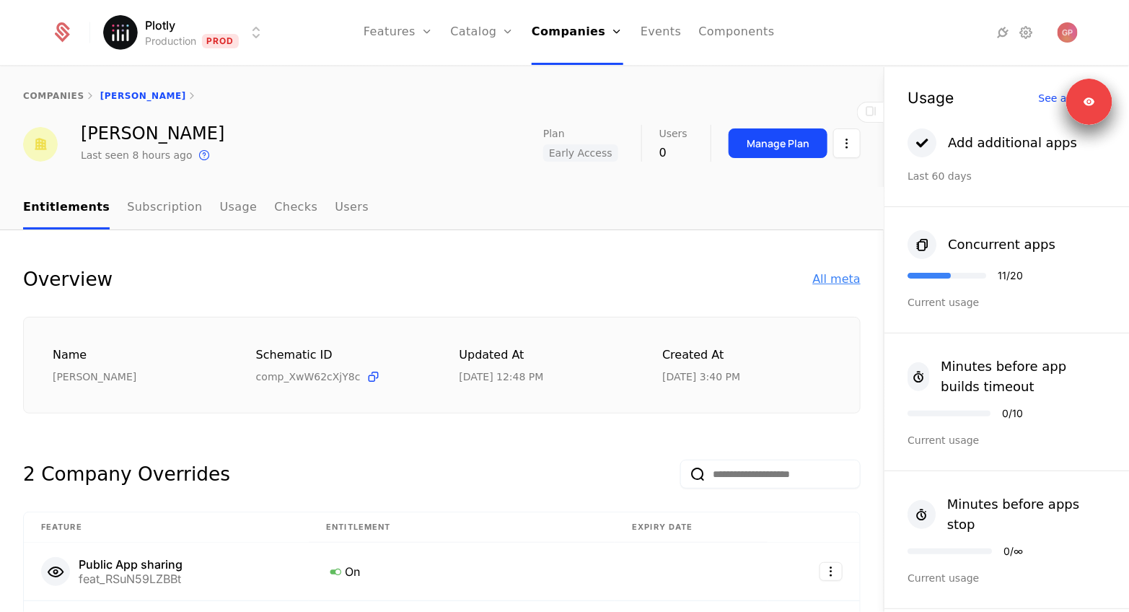
click at [841, 284] on div "All meta" at bounding box center [837, 279] width 48 height 17
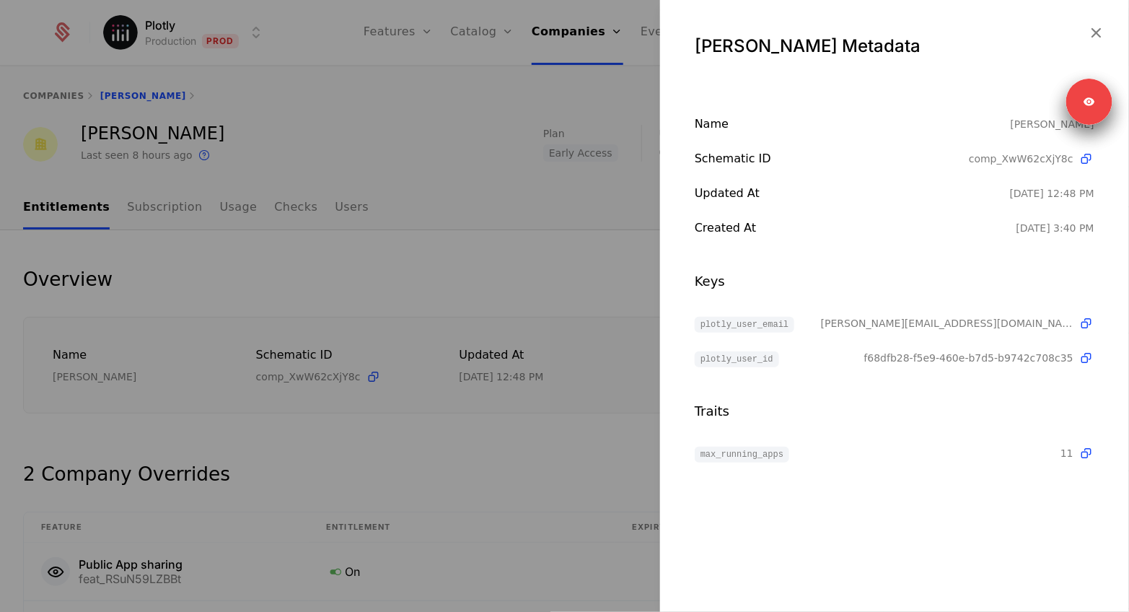
click at [457, 274] on div at bounding box center [564, 306] width 1129 height 612
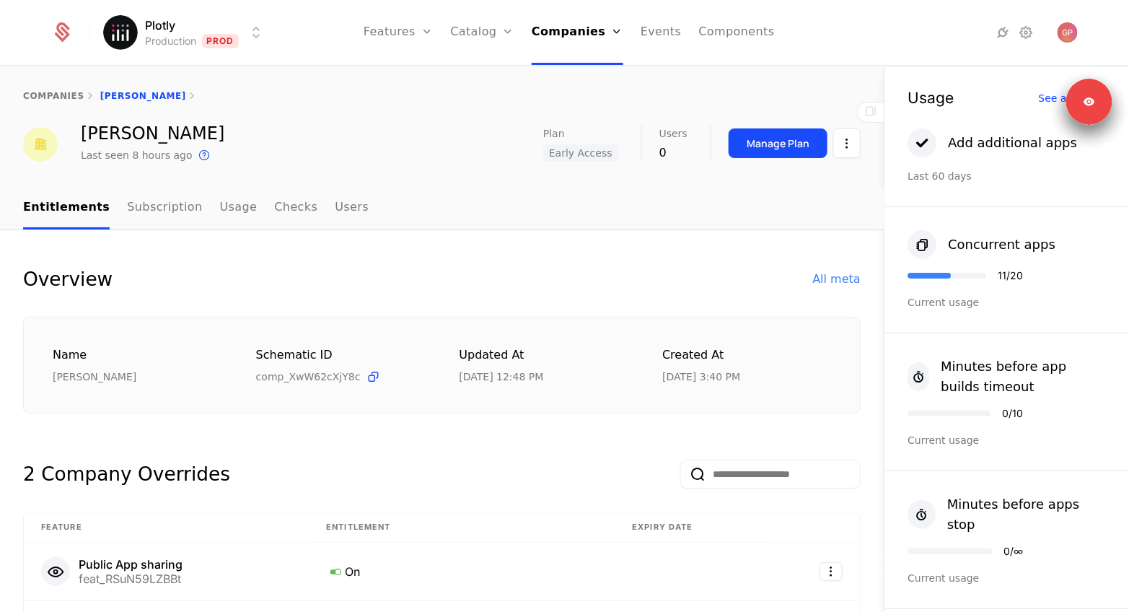
click at [457, 274] on div "Overview All meta" at bounding box center [442, 279] width 838 height 29
click at [734, 36] on link "Components" at bounding box center [737, 32] width 76 height 65
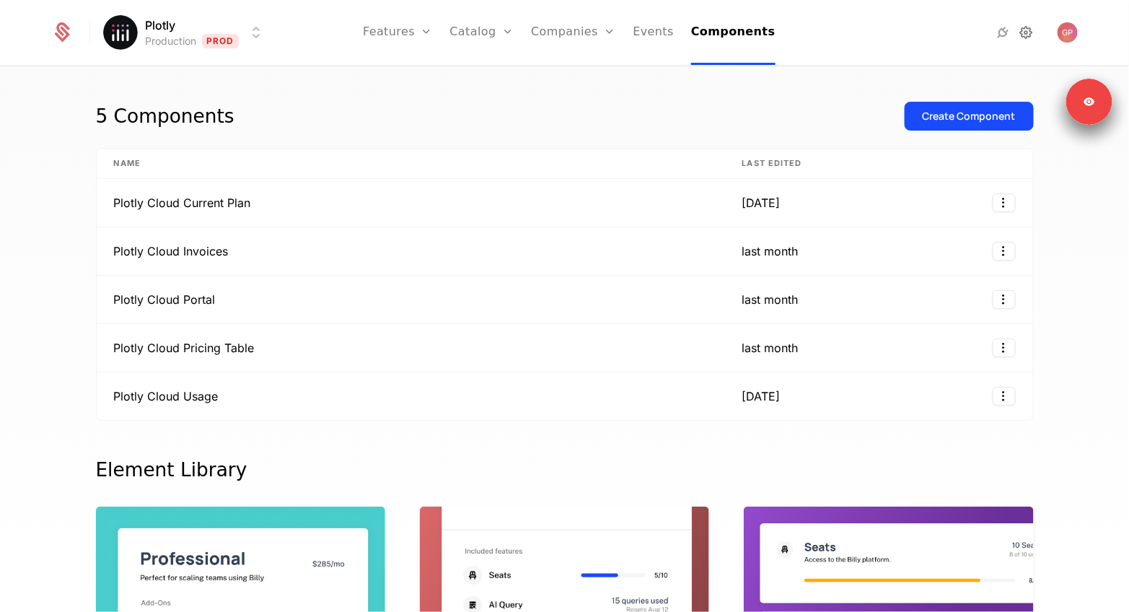
click at [1027, 31] on icon at bounding box center [1025, 32] width 17 height 17
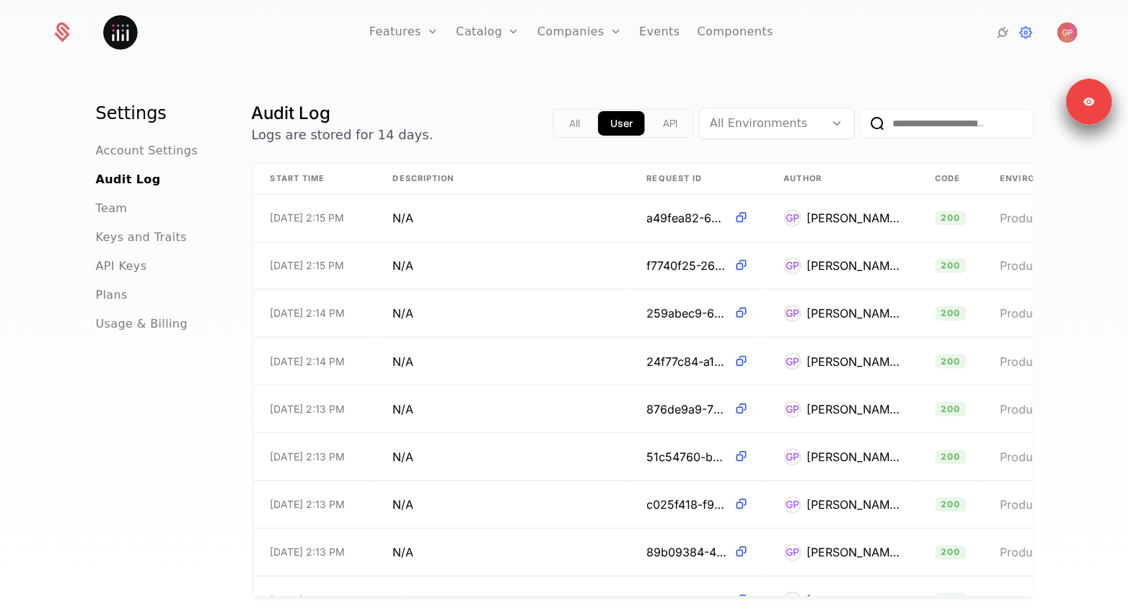
click at [939, 113] on input "email" at bounding box center [947, 123] width 173 height 29
paste input "**********"
type input "**********"
click at [861, 126] on button "submit" at bounding box center [861, 126] width 0 height 0
click at [416, 284] on td "N/A" at bounding box center [503, 265] width 254 height 47
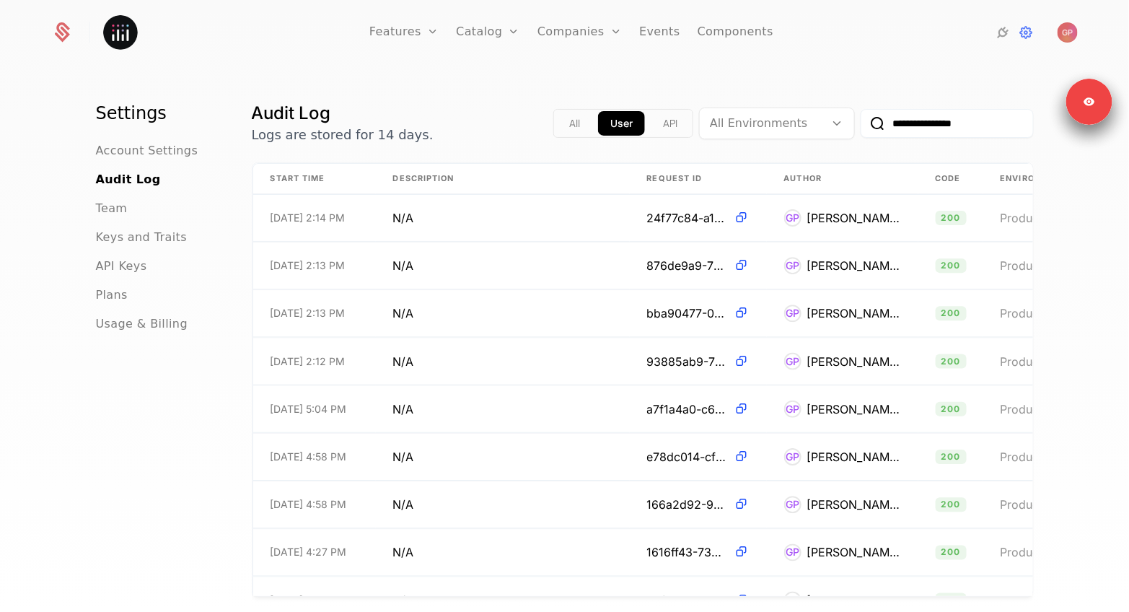
click at [811, 45] on nav "Features Features Flags Catalog Plans Add Ons Credits Configuration Companies C…" at bounding box center [572, 32] width 582 height 65
